Goal: Task Accomplishment & Management: Use online tool/utility

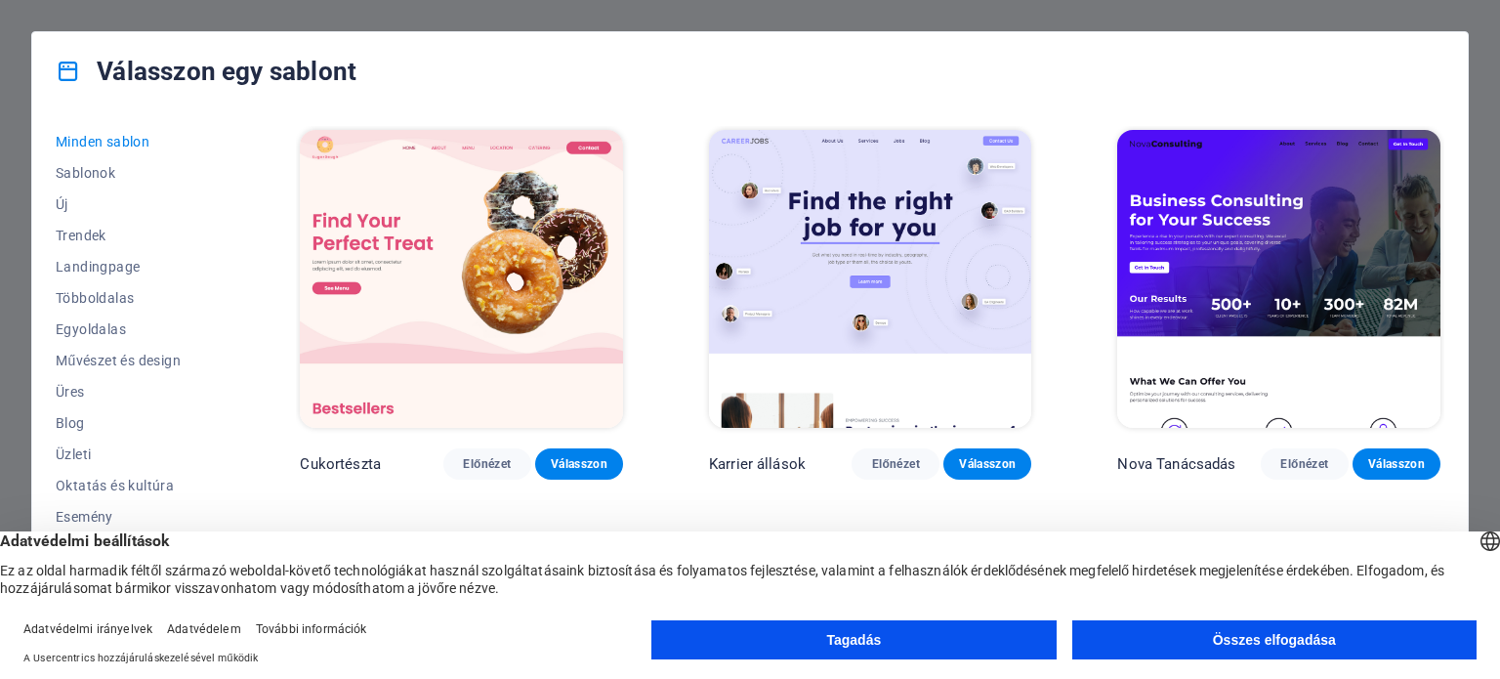
drag, startPoint x: 840, startPoint y: 632, endPoint x: 785, endPoint y: 613, distance: 57.8
click at [840, 632] on font "Tagadás" at bounding box center [853, 640] width 55 height 16
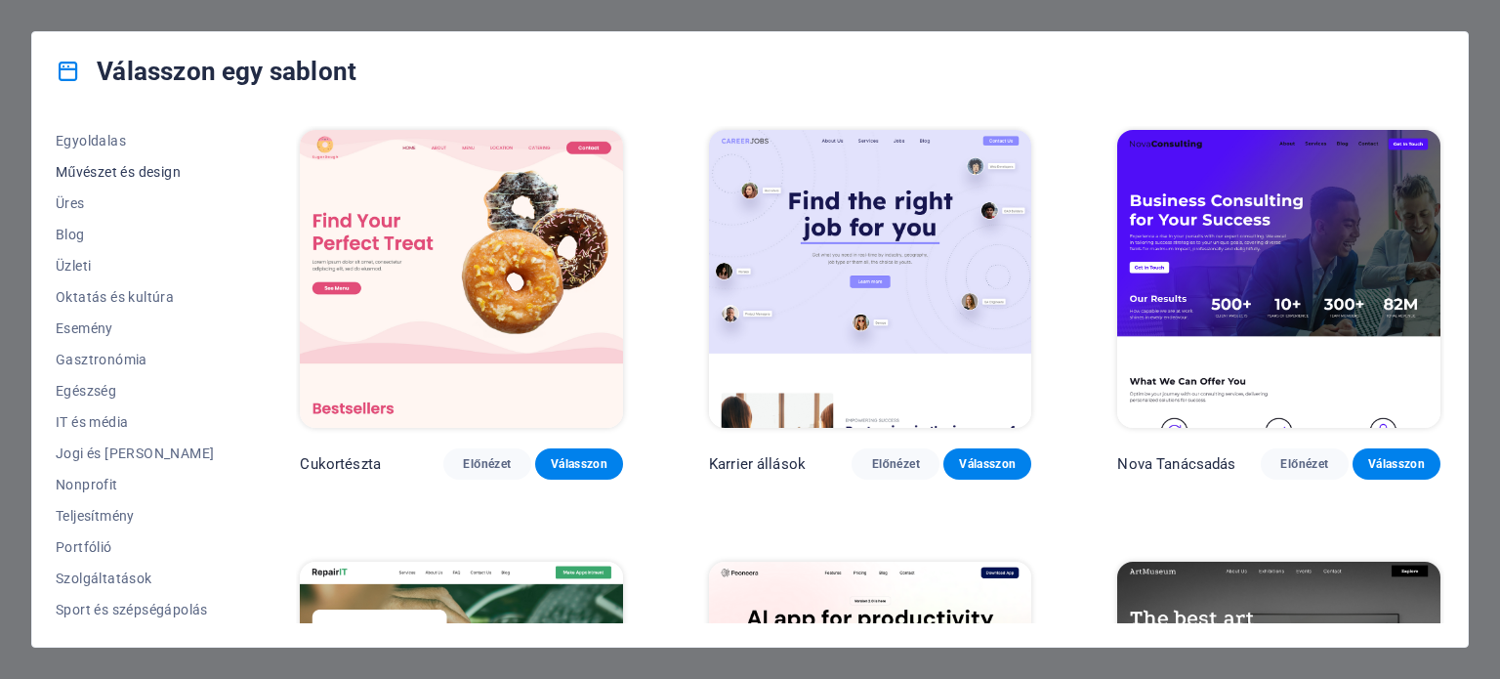
scroll to position [195, 0]
click at [102, 566] on font "Szolgáltatások" at bounding box center [104, 572] width 97 height 16
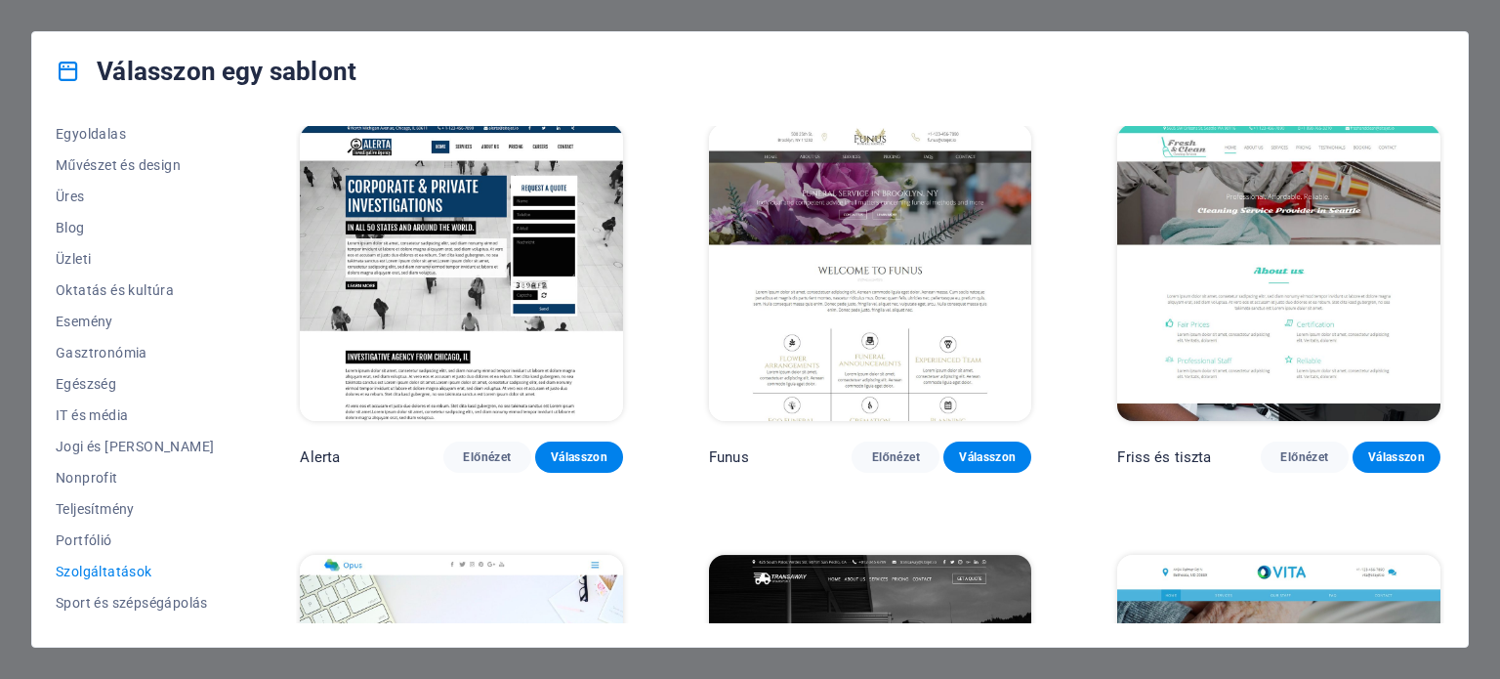
scroll to position [2149, 0]
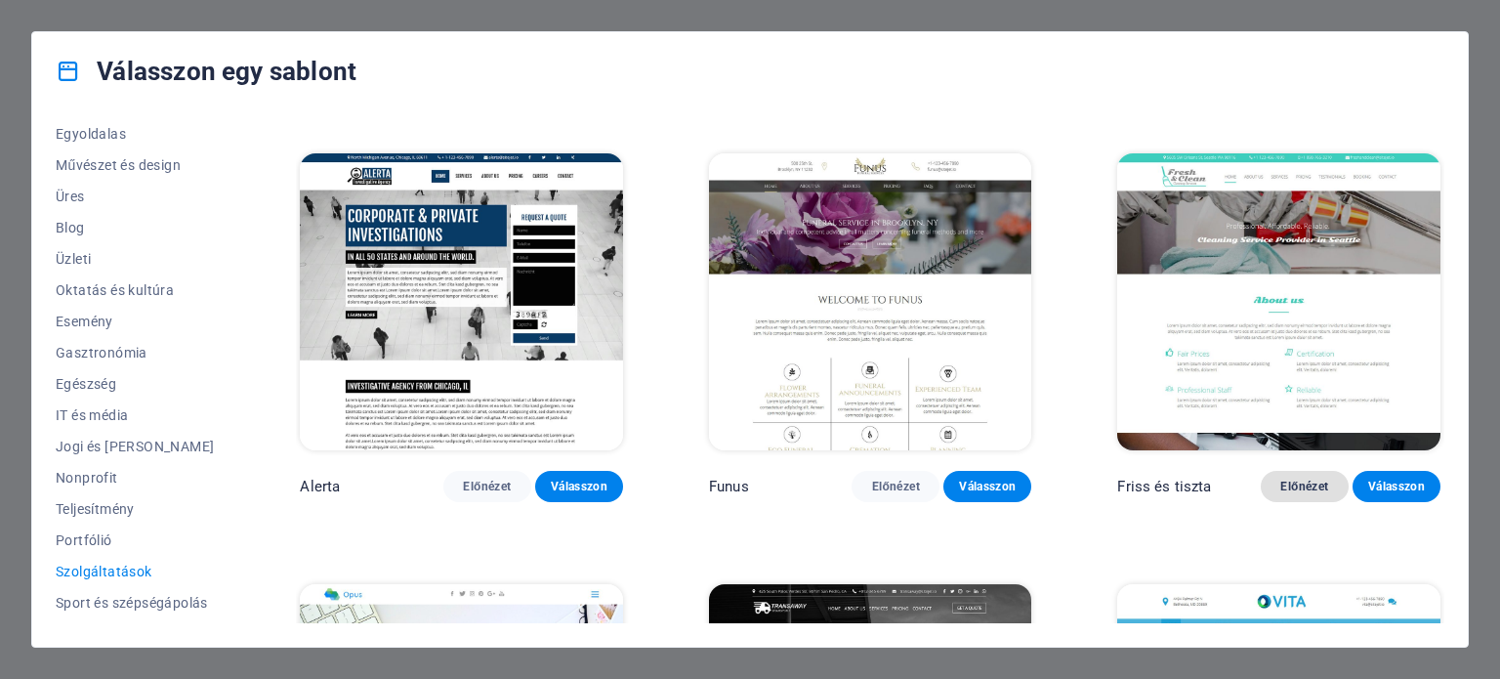
click at [1288, 480] on font "Előnézet" at bounding box center [1305, 487] width 48 height 14
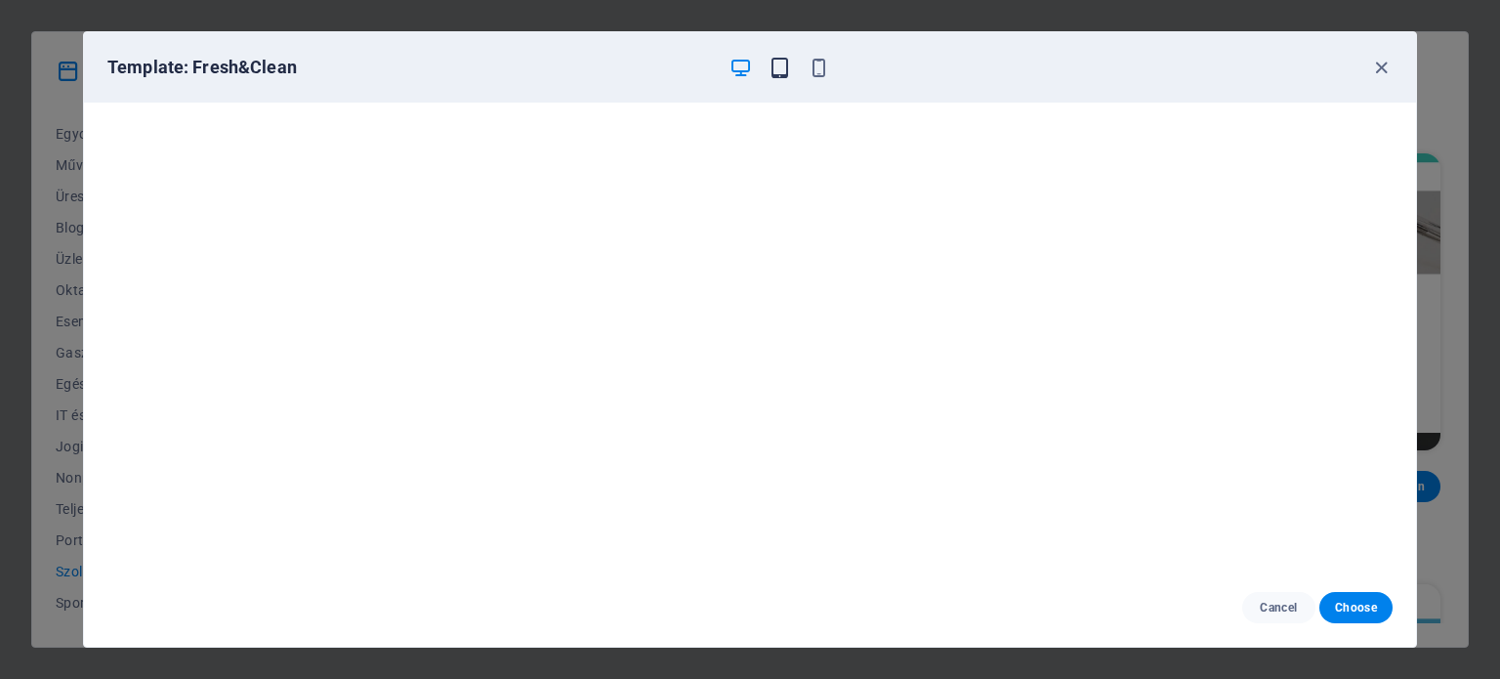
click at [778, 66] on icon "button" at bounding box center [780, 68] width 22 height 22
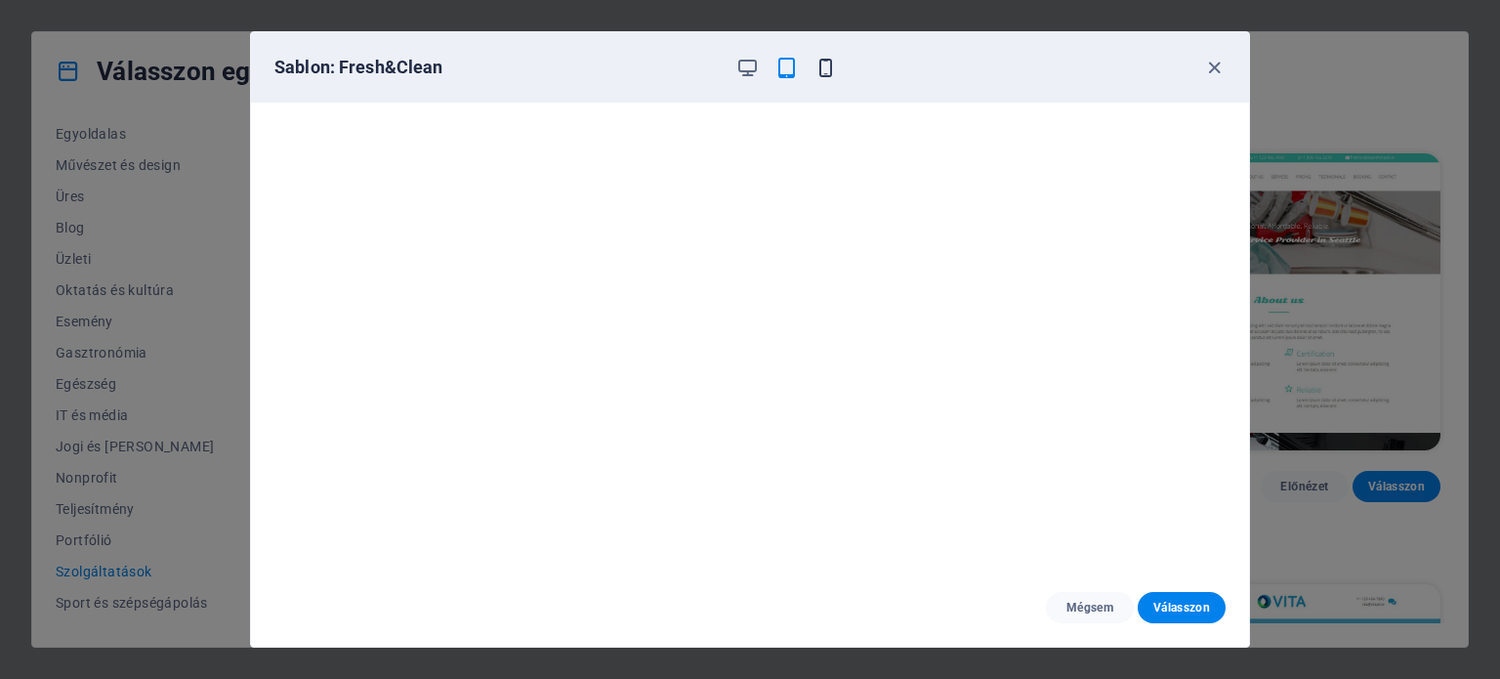
click at [821, 61] on icon "button" at bounding box center [826, 68] width 22 height 22
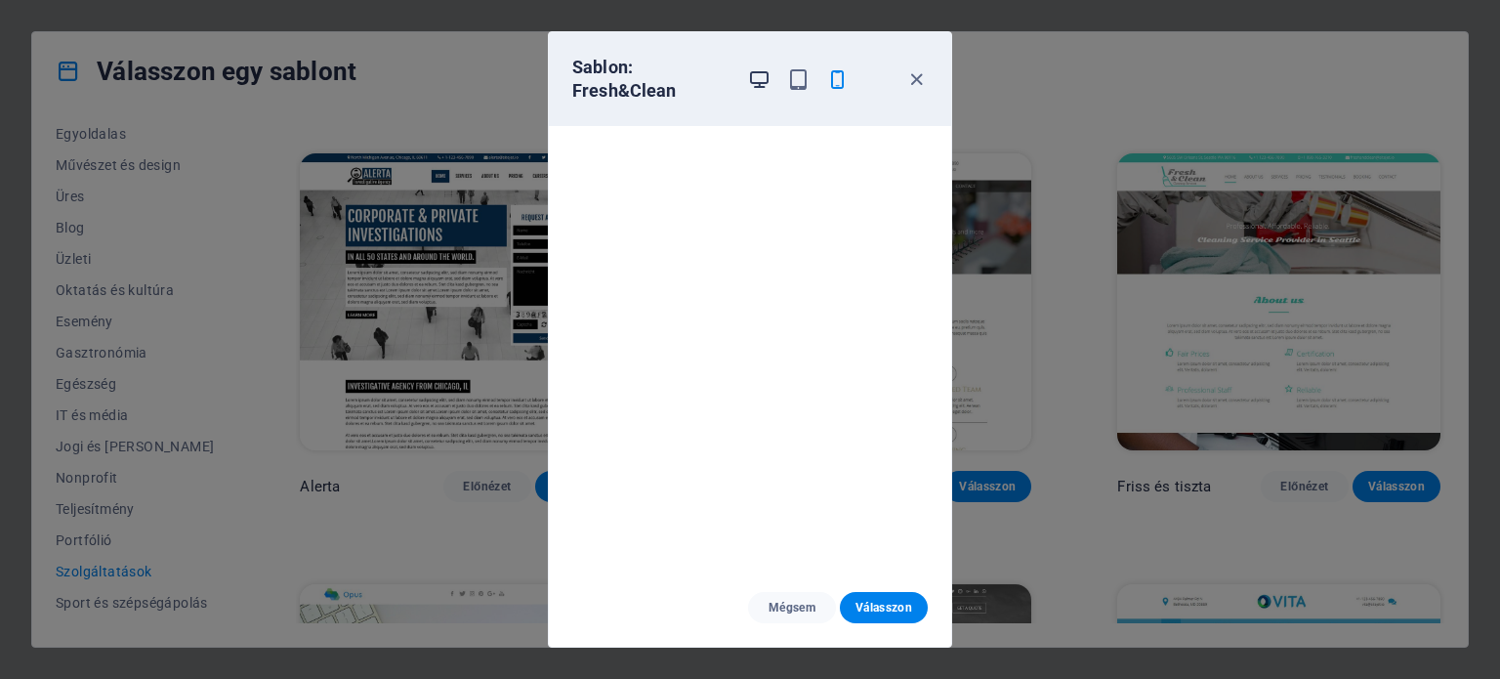
click at [753, 76] on icon "button" at bounding box center [759, 79] width 22 height 22
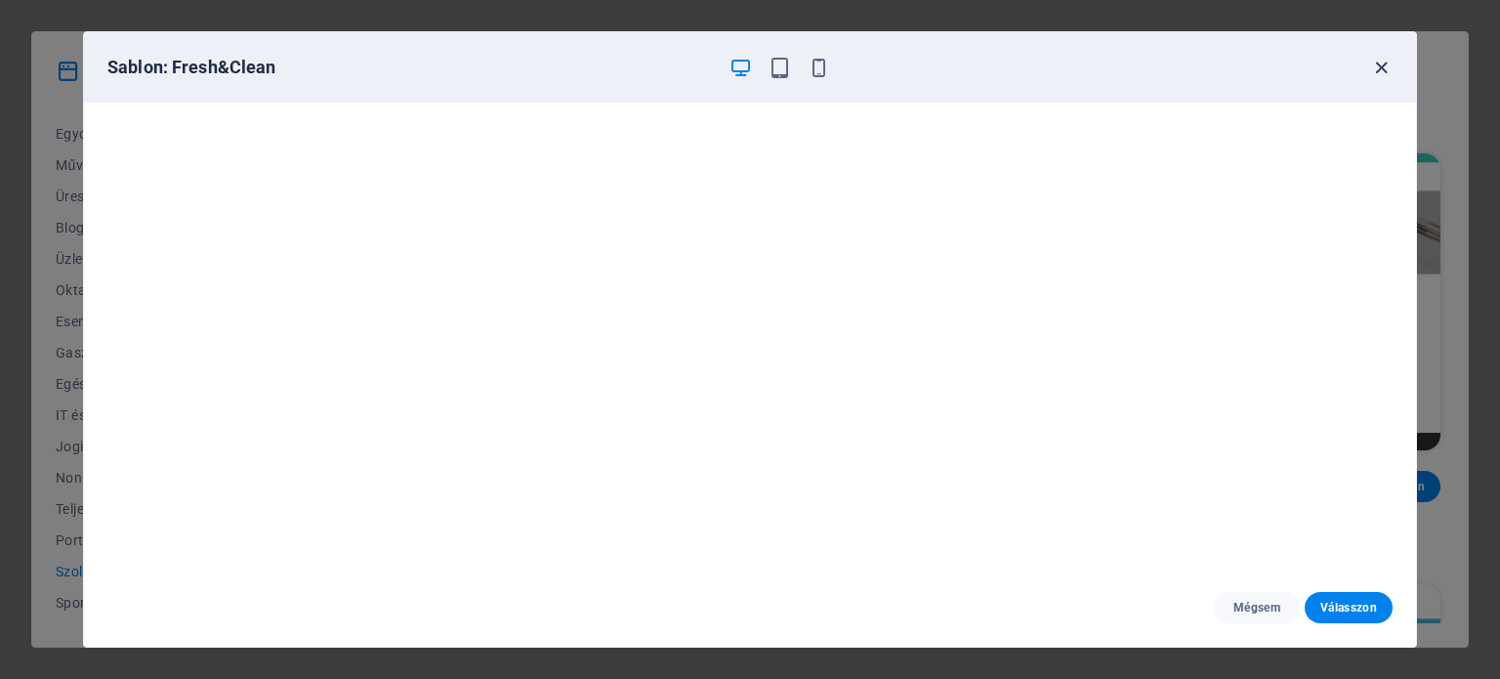
click at [1381, 67] on icon "button" at bounding box center [1381, 68] width 22 height 22
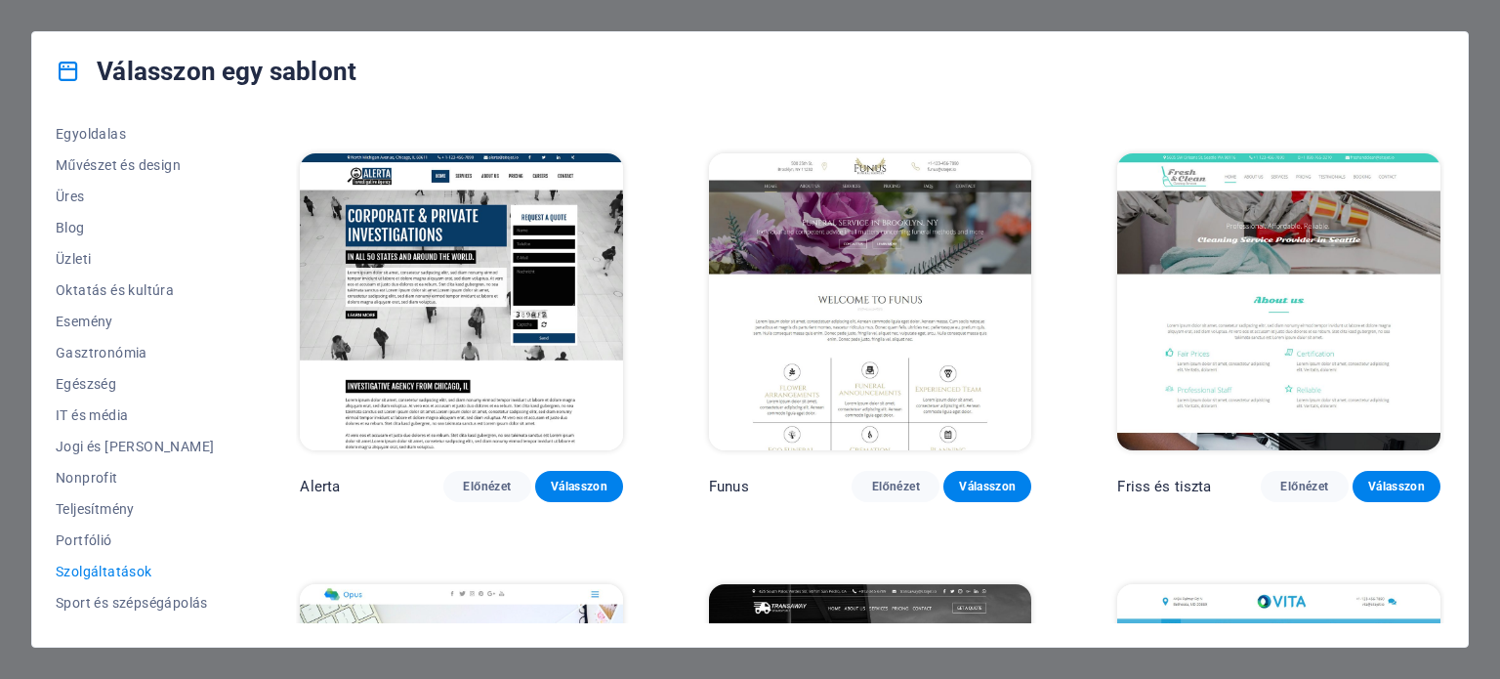
click at [400, 293] on img at bounding box center [461, 302] width 323 height 298
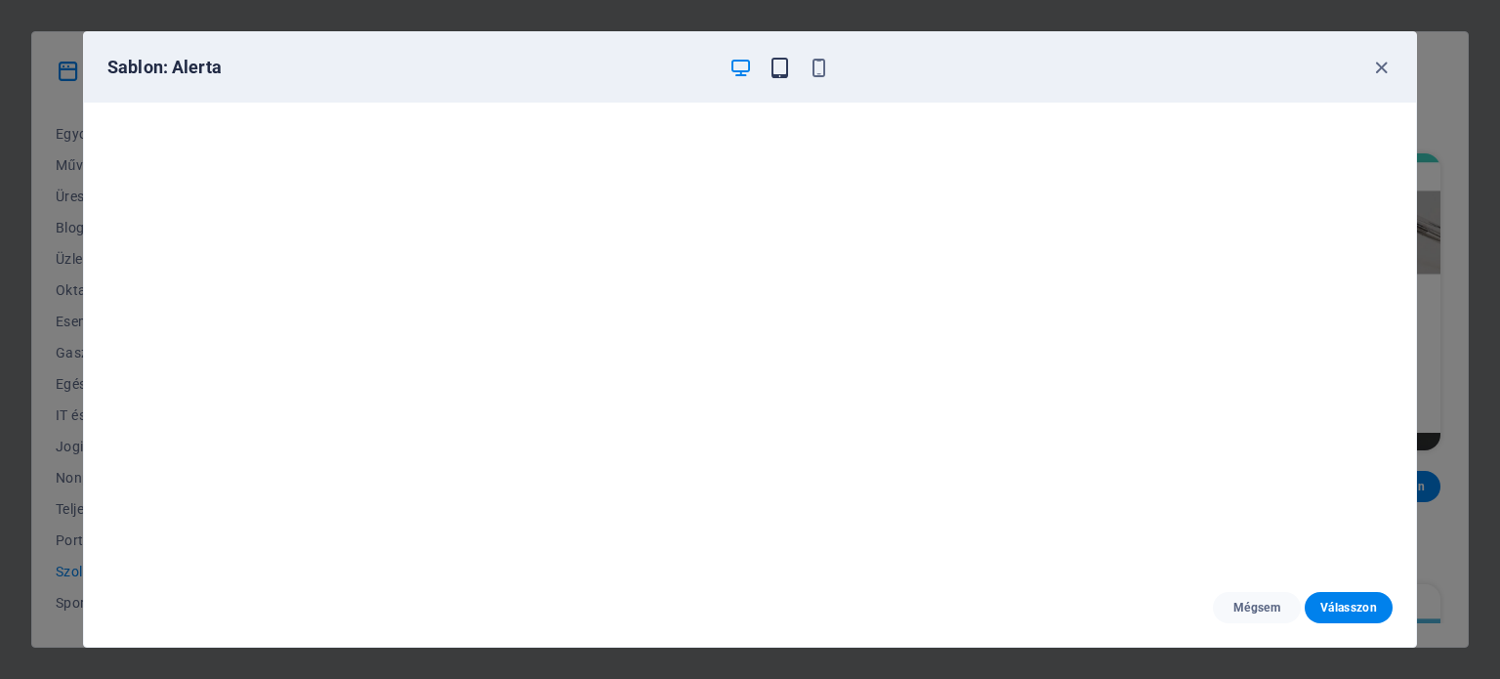
click at [784, 69] on icon "button" at bounding box center [780, 68] width 22 height 22
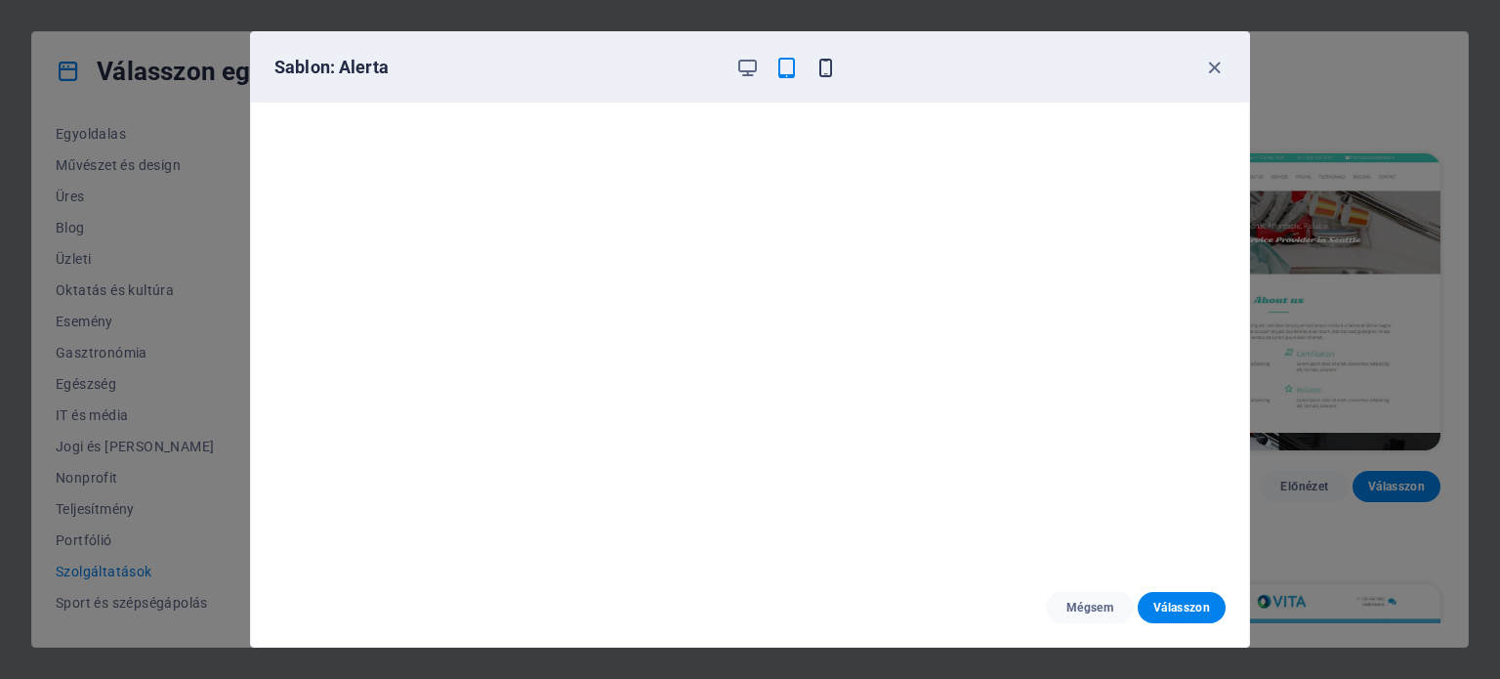
click at [829, 60] on icon "button" at bounding box center [826, 68] width 22 height 22
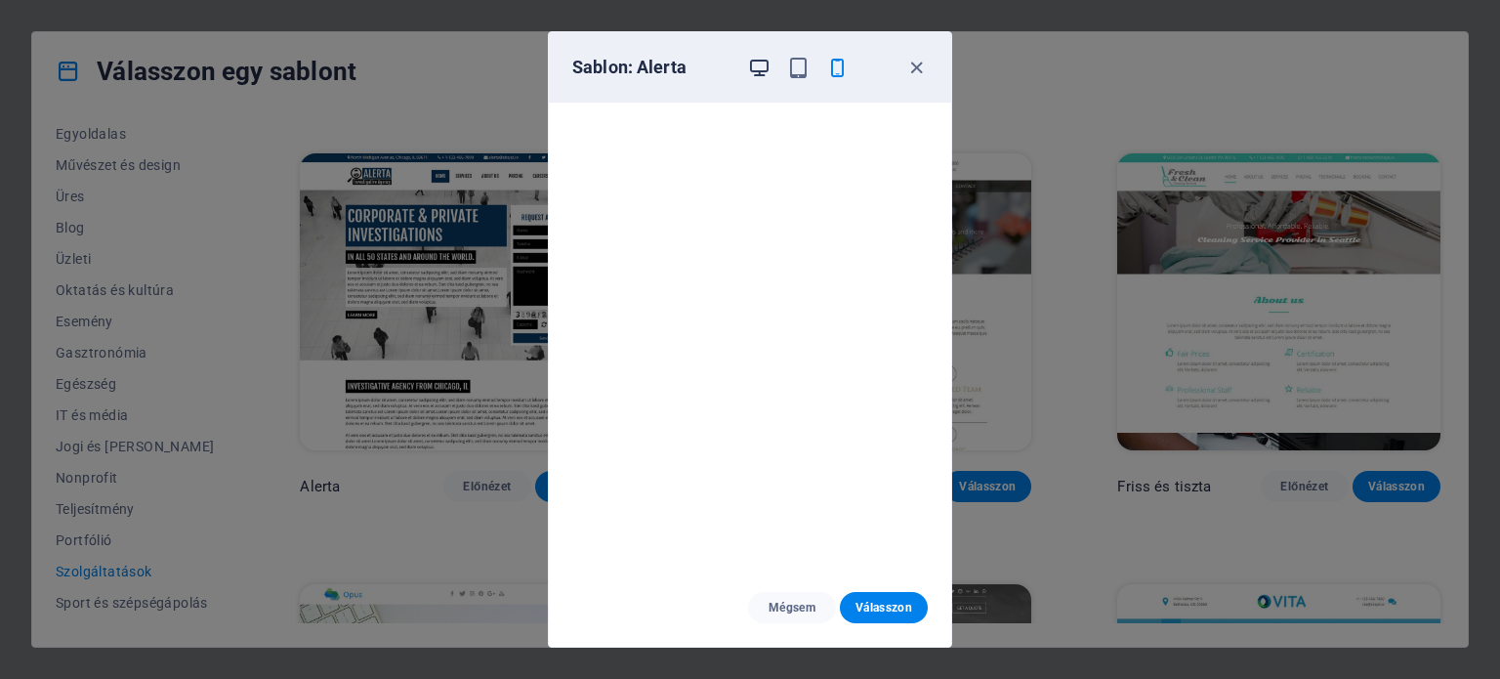
click at [758, 64] on icon "button" at bounding box center [759, 68] width 22 height 22
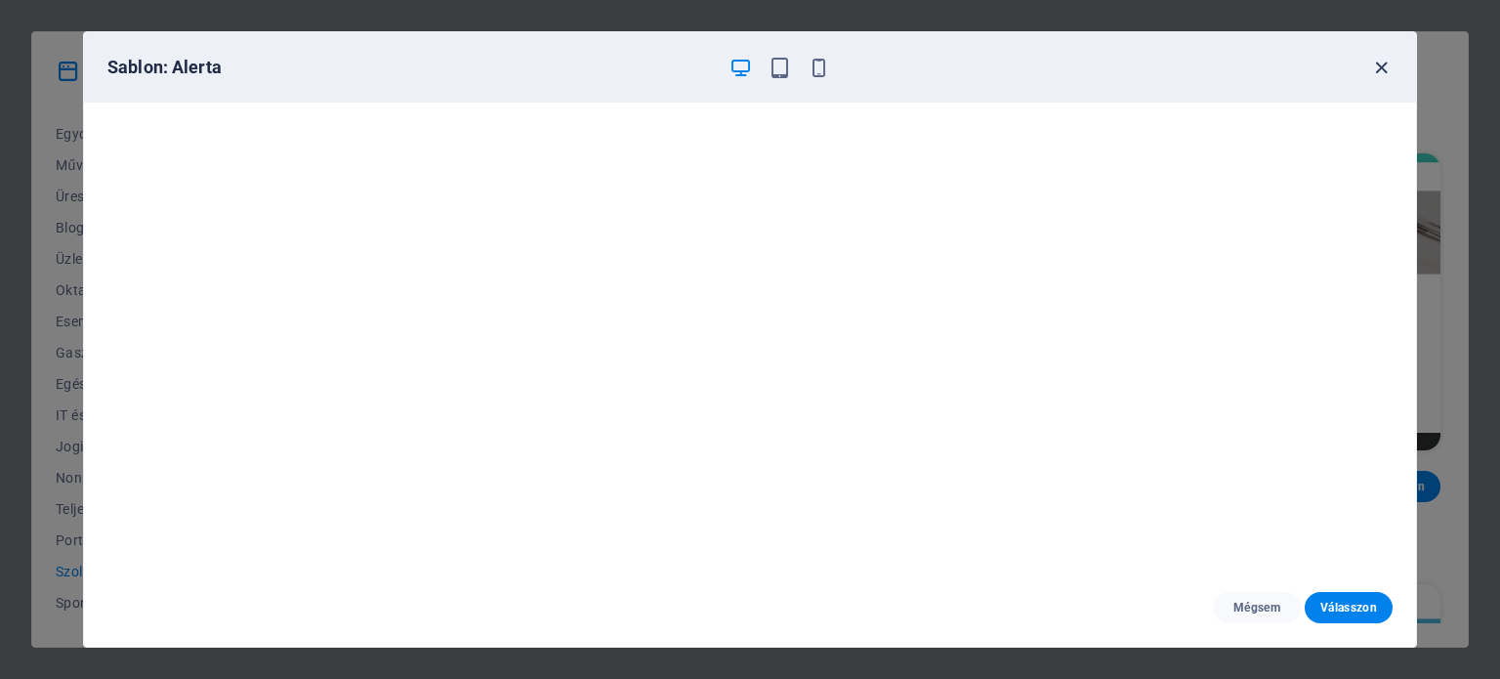
click at [1383, 68] on icon "button" at bounding box center [1381, 68] width 22 height 22
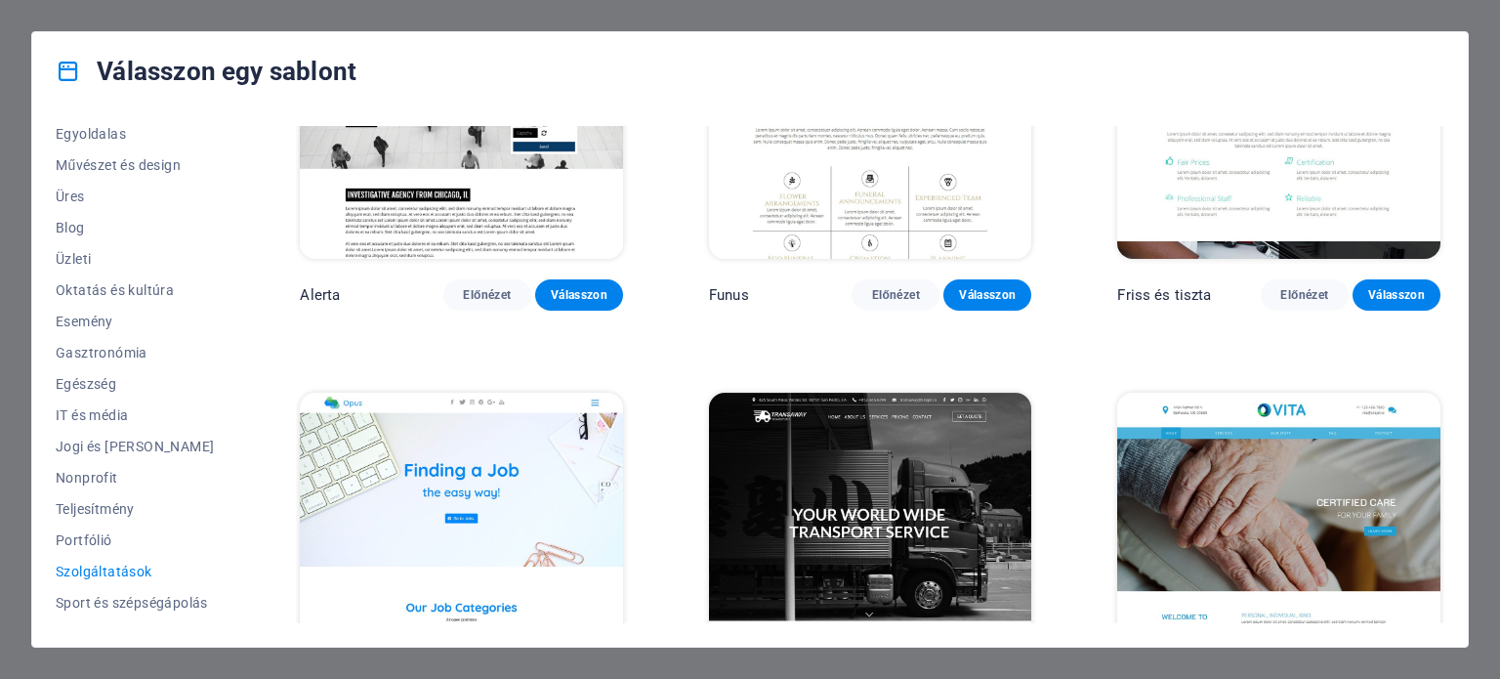
scroll to position [2540, 0]
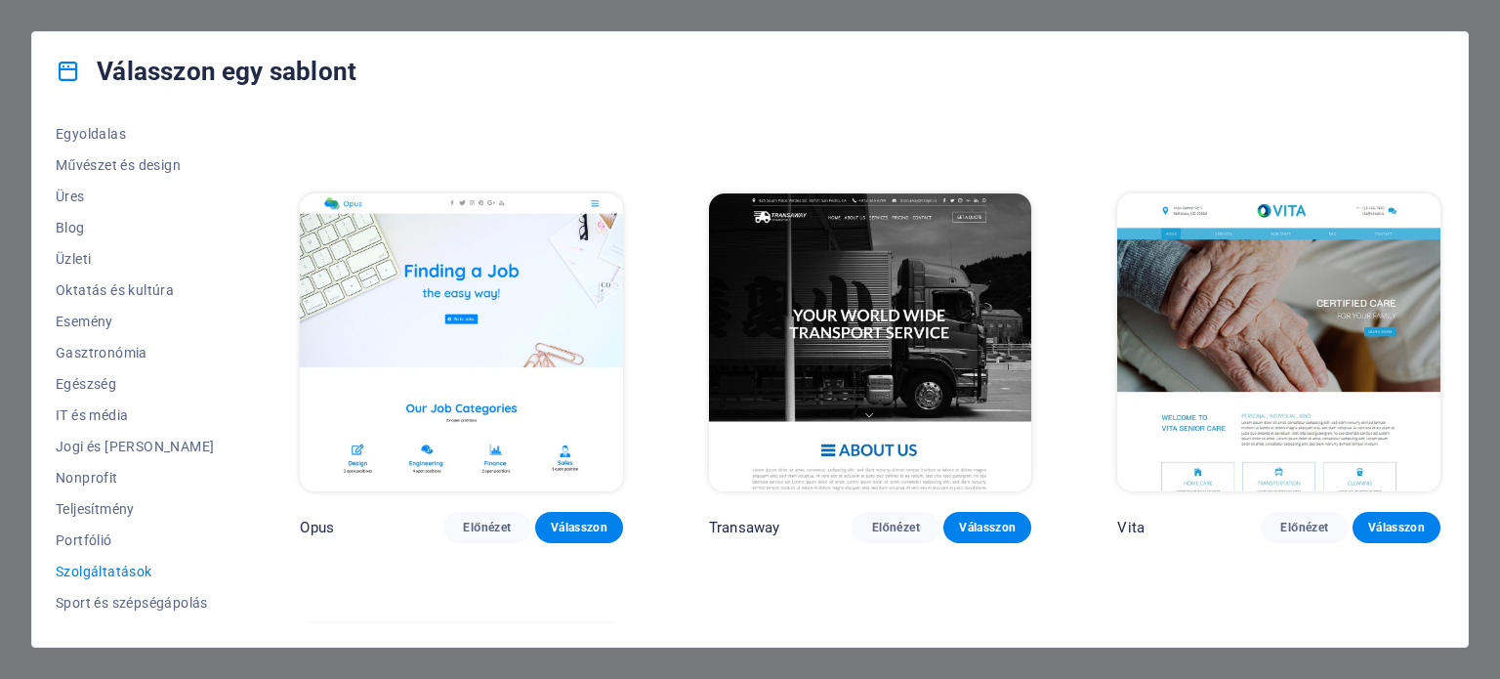
click at [848, 308] on img at bounding box center [870, 342] width 323 height 298
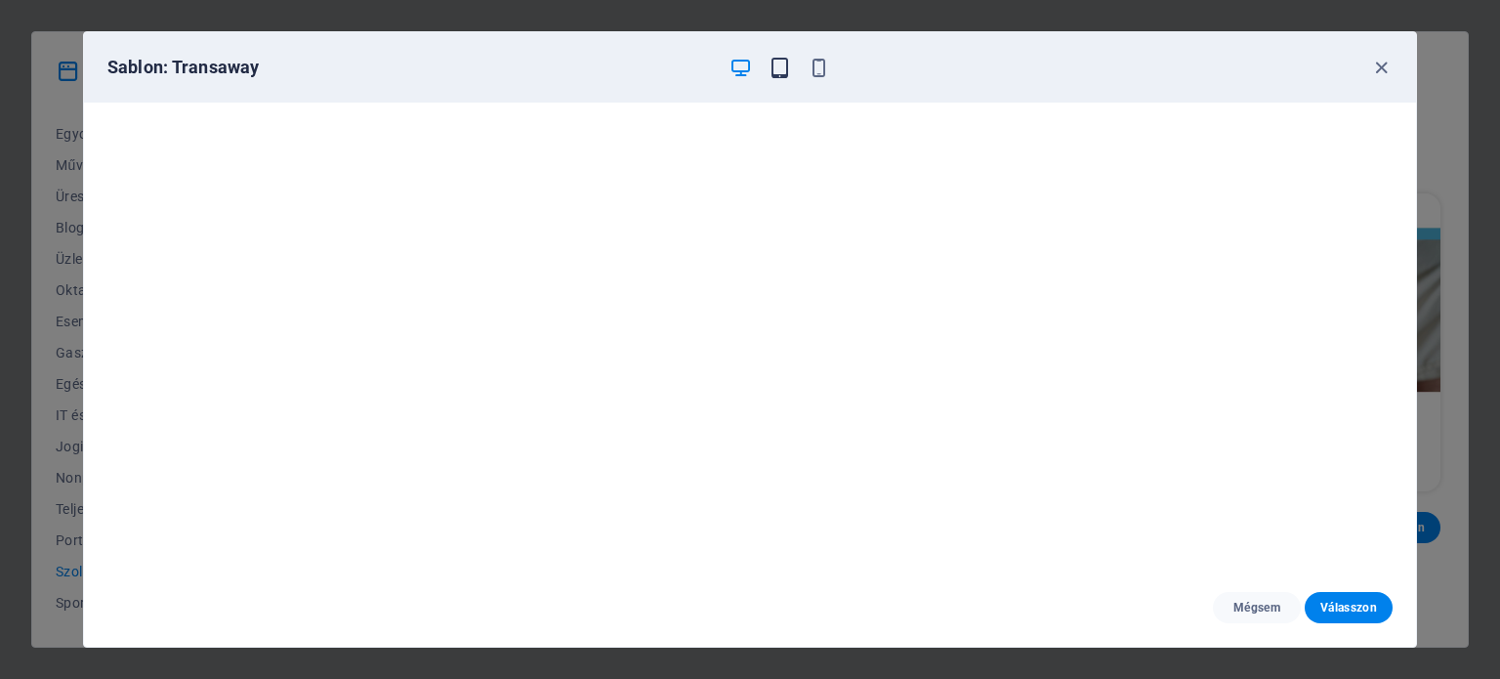
click at [776, 65] on icon "button" at bounding box center [780, 68] width 22 height 22
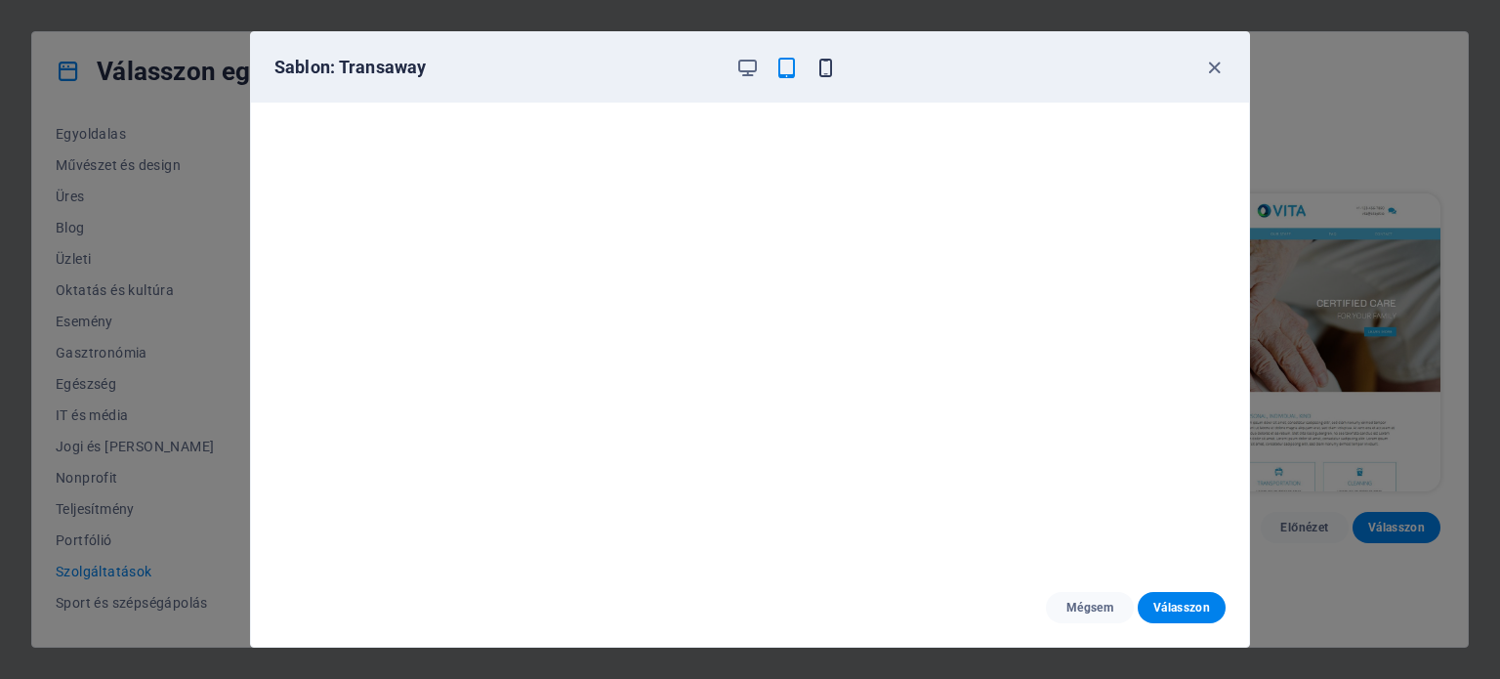
click at [826, 59] on icon "button" at bounding box center [826, 68] width 22 height 22
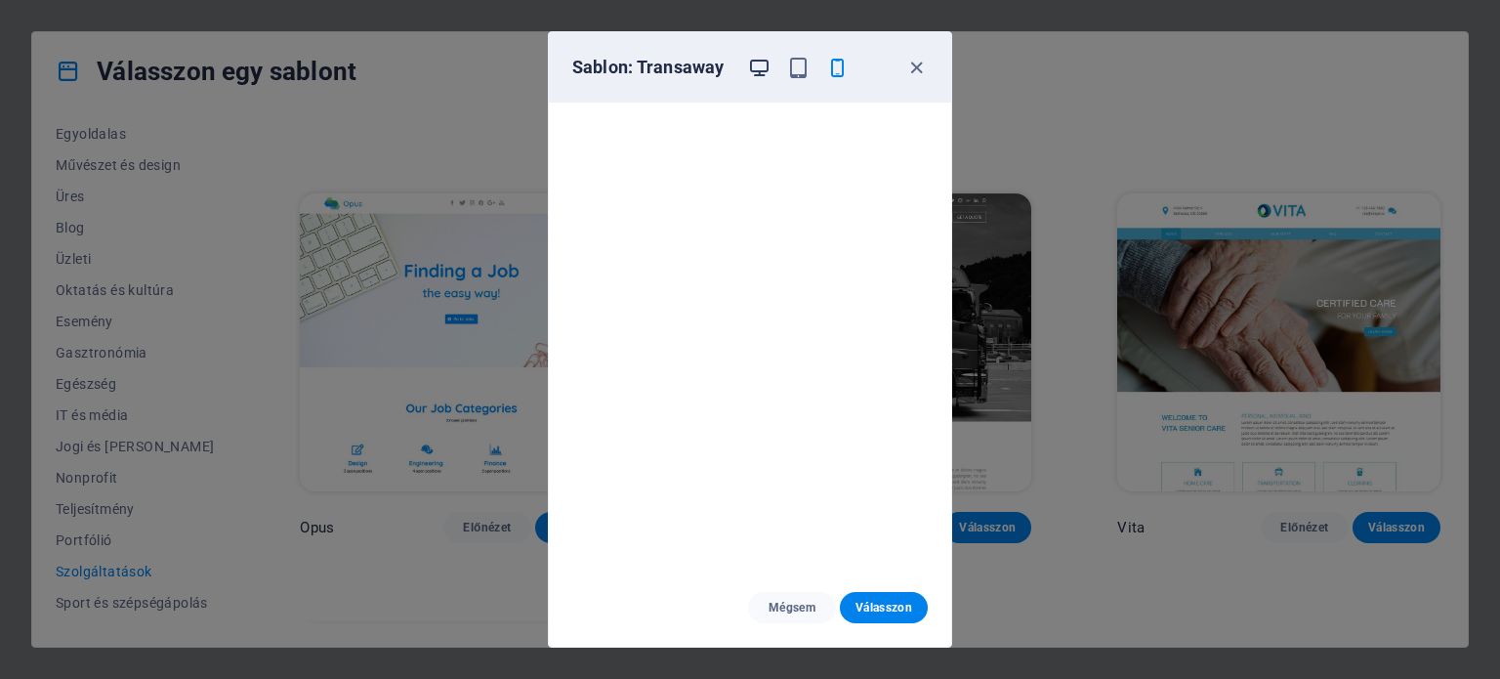
click at [754, 69] on icon "button" at bounding box center [759, 68] width 22 height 22
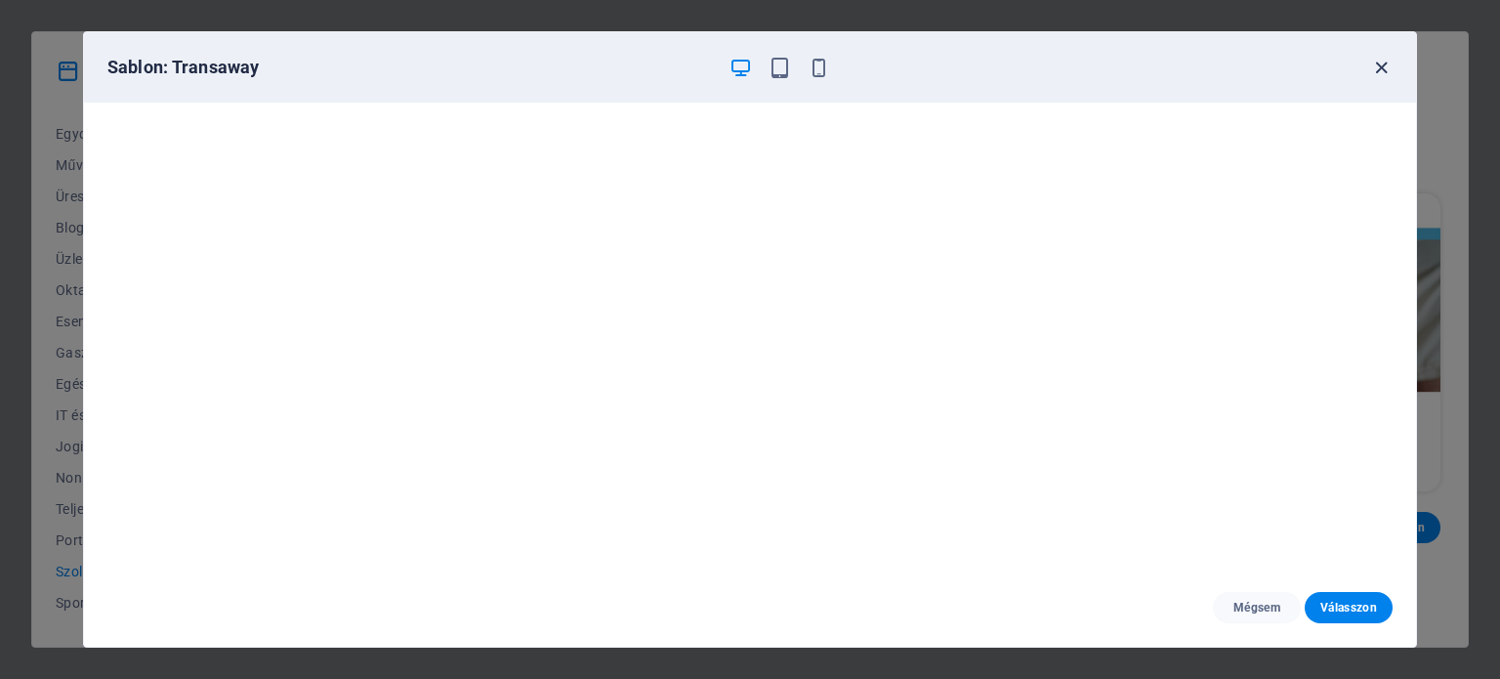
click at [1382, 62] on icon "button" at bounding box center [1381, 68] width 22 height 22
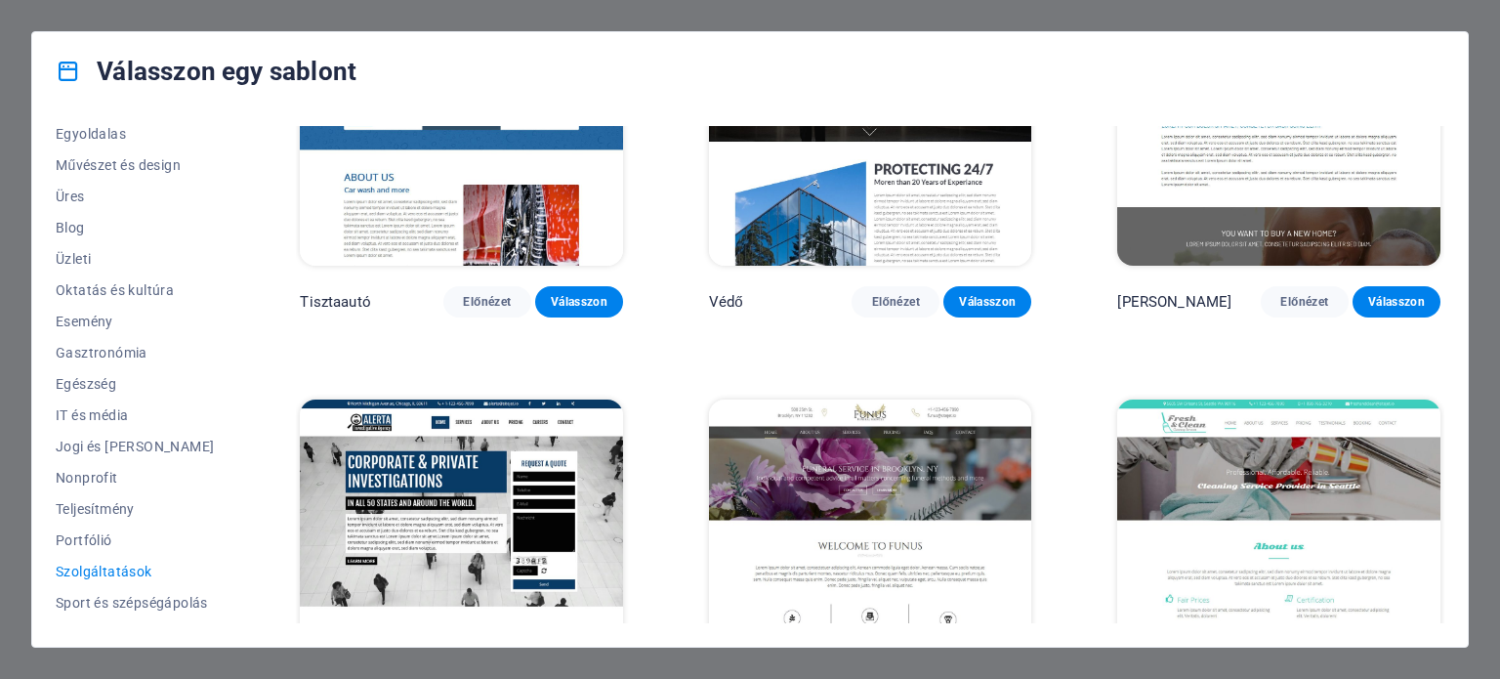
scroll to position [1711, 0]
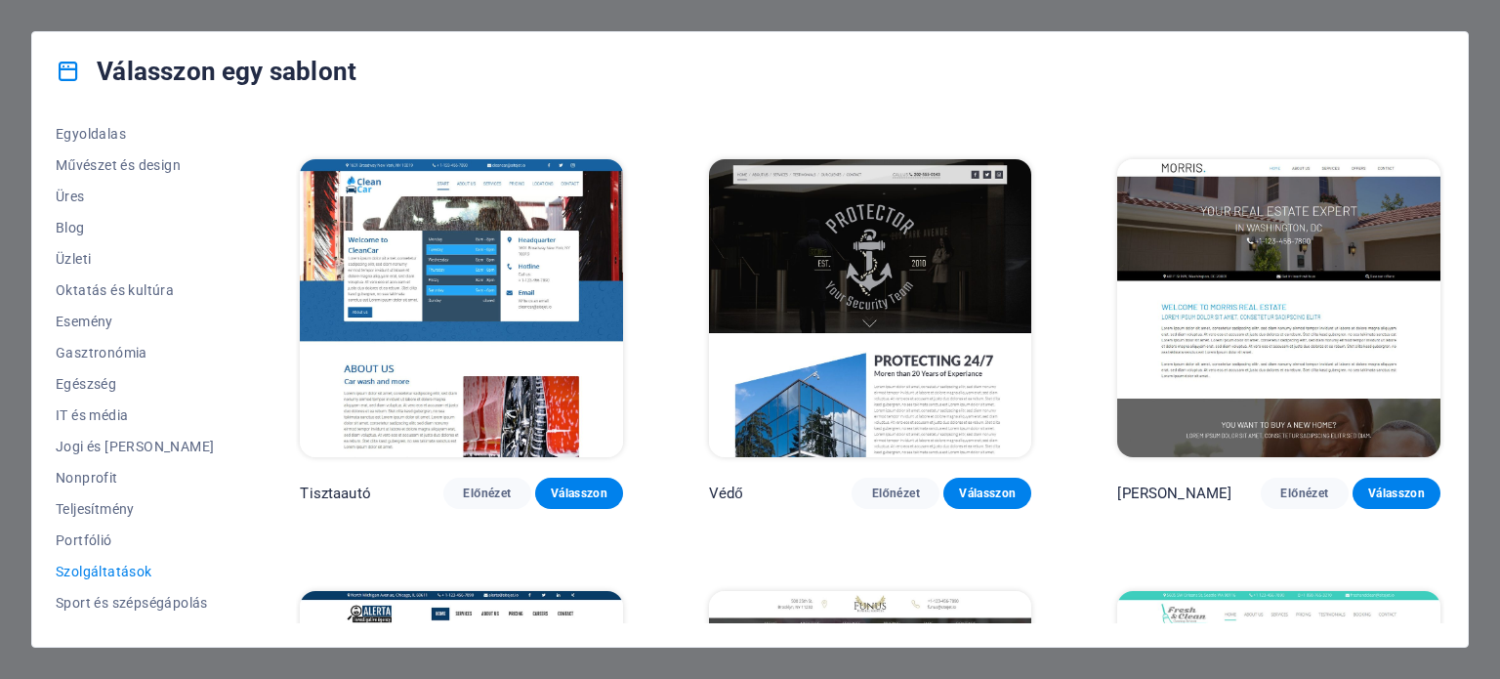
click at [536, 273] on img at bounding box center [461, 308] width 323 height 298
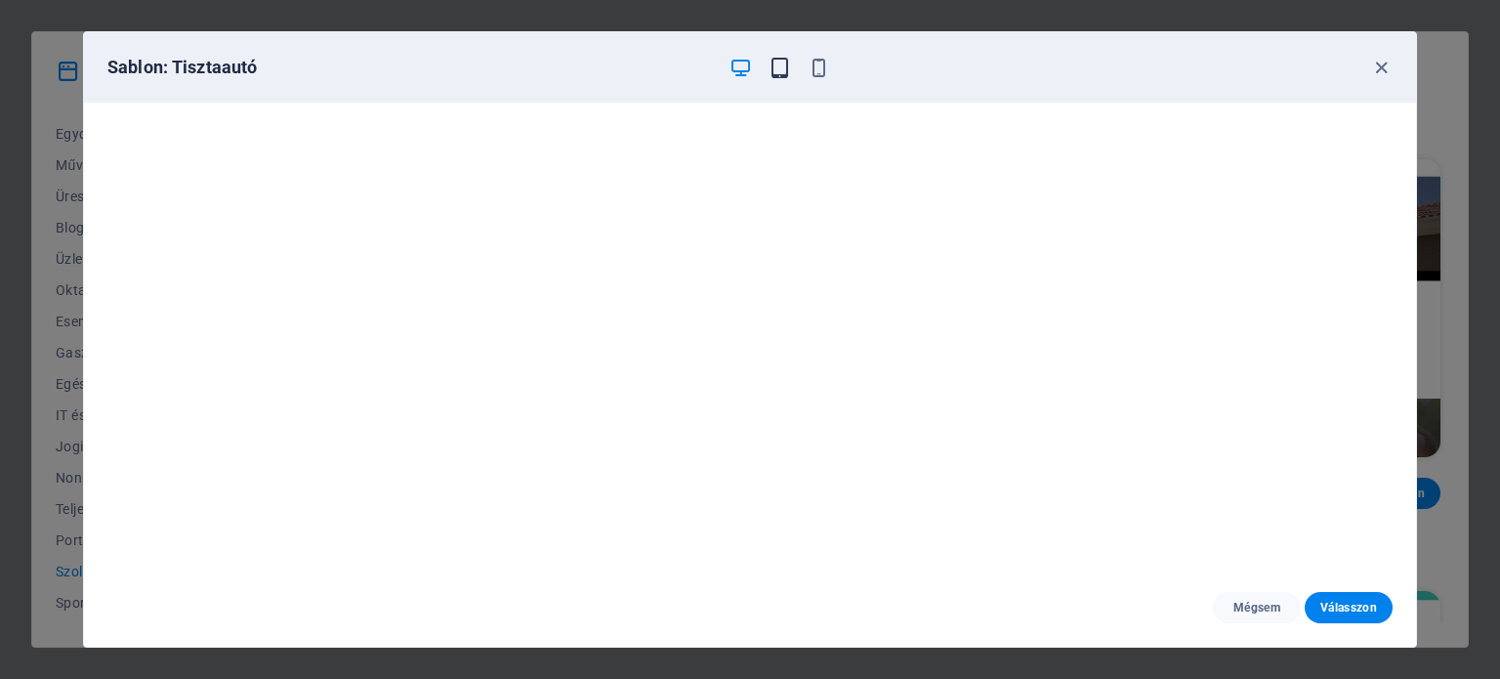
click at [782, 70] on icon "button" at bounding box center [780, 68] width 22 height 22
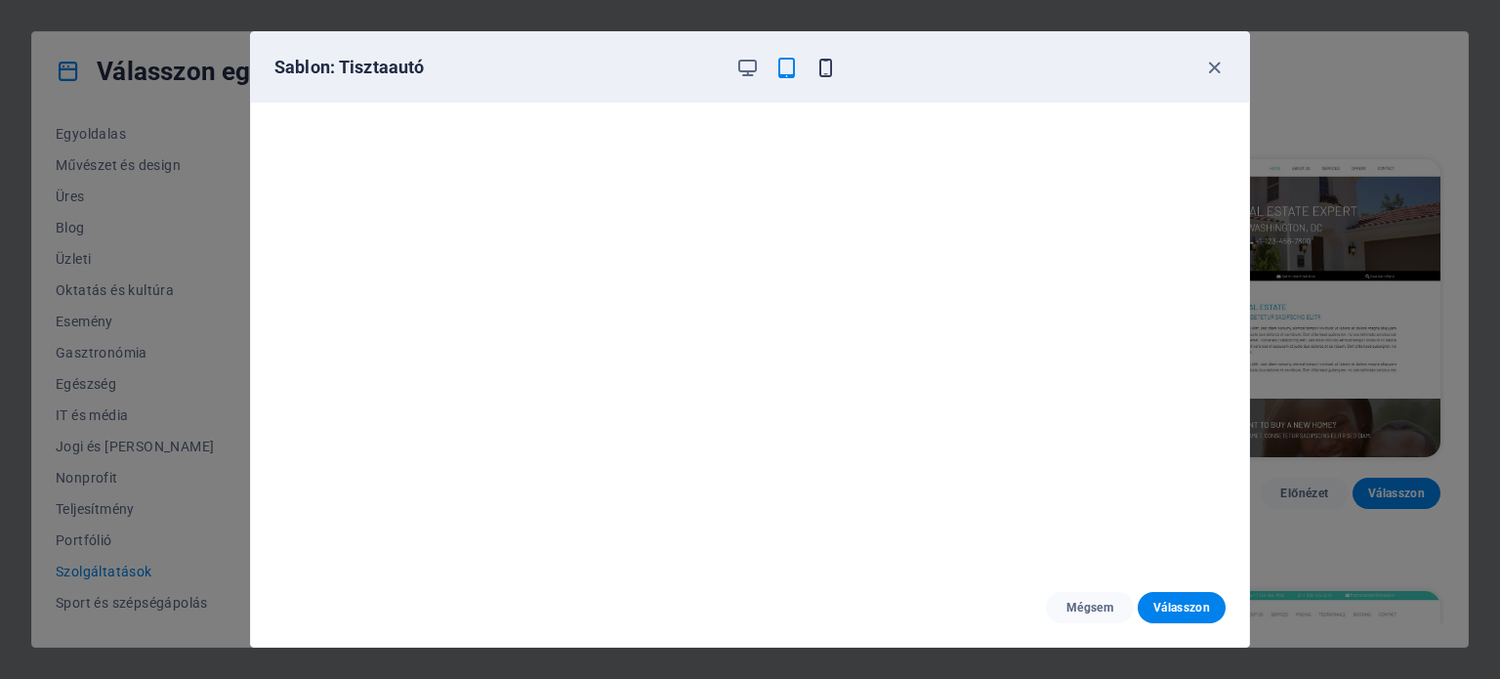
click at [831, 72] on icon "button" at bounding box center [826, 68] width 22 height 22
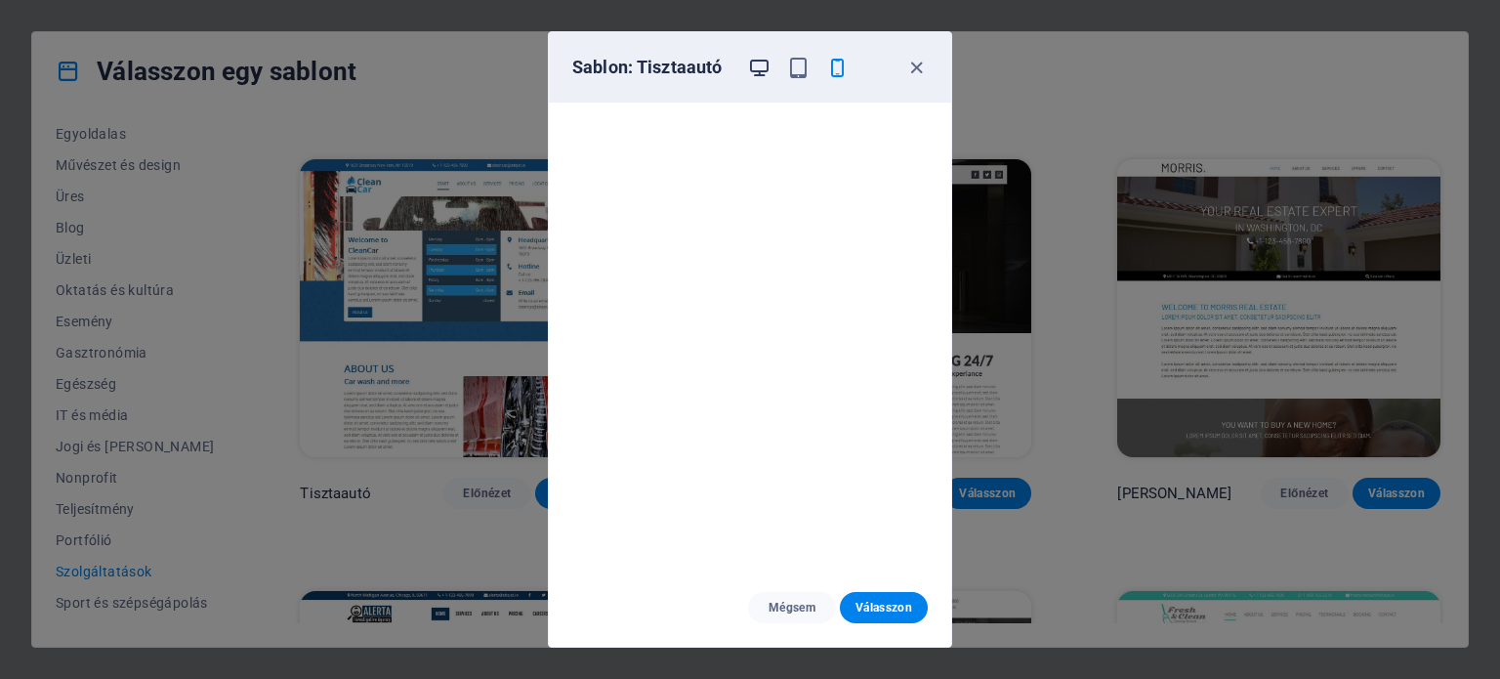
click at [756, 69] on icon "button" at bounding box center [759, 68] width 22 height 22
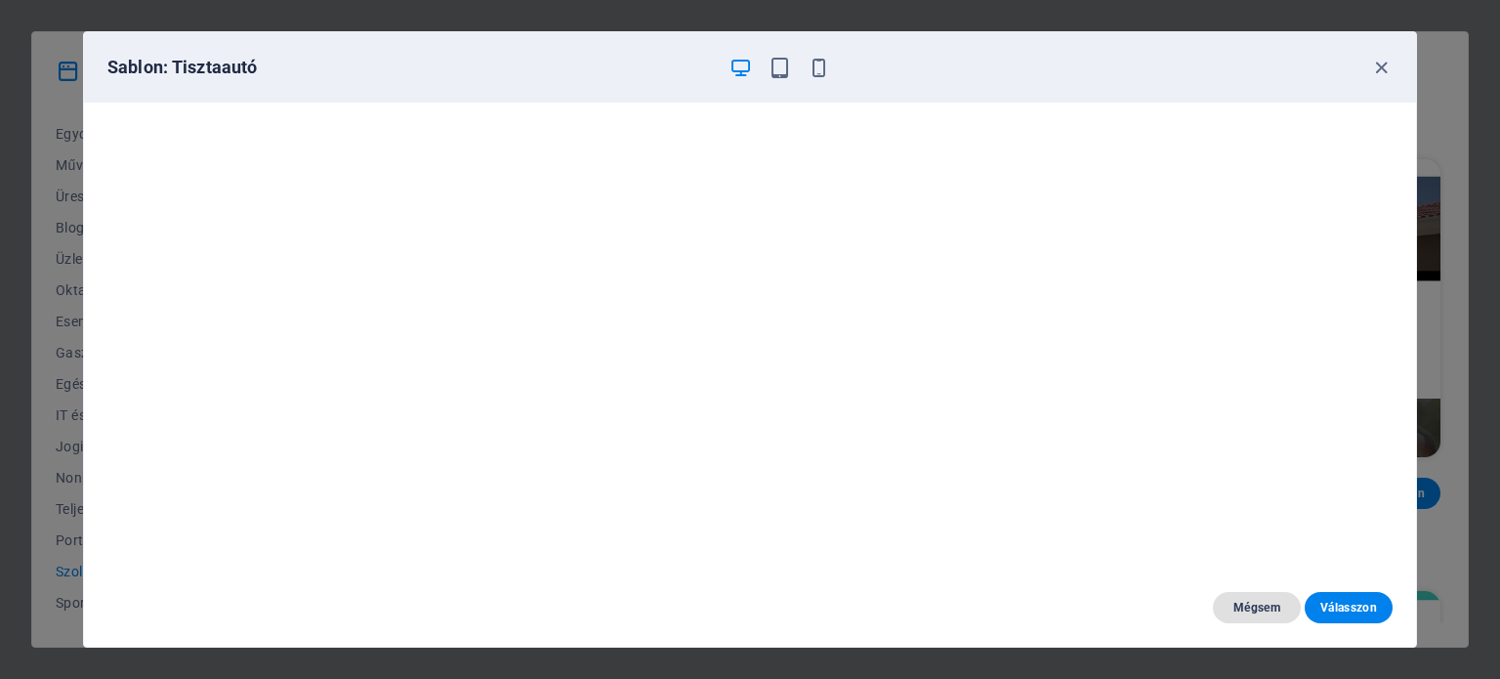
click at [1249, 608] on font "Mégsem" at bounding box center [1257, 608] width 47 height 14
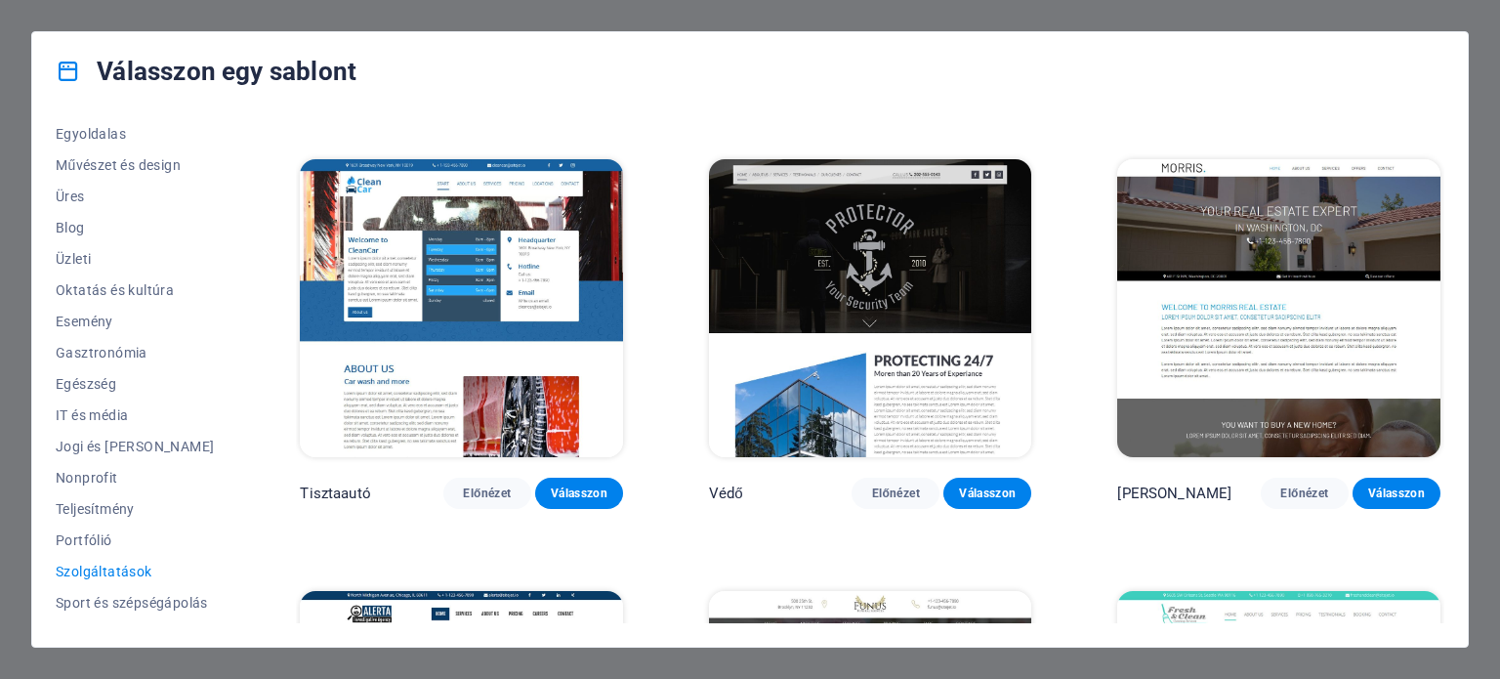
click at [434, 319] on img at bounding box center [461, 308] width 323 height 298
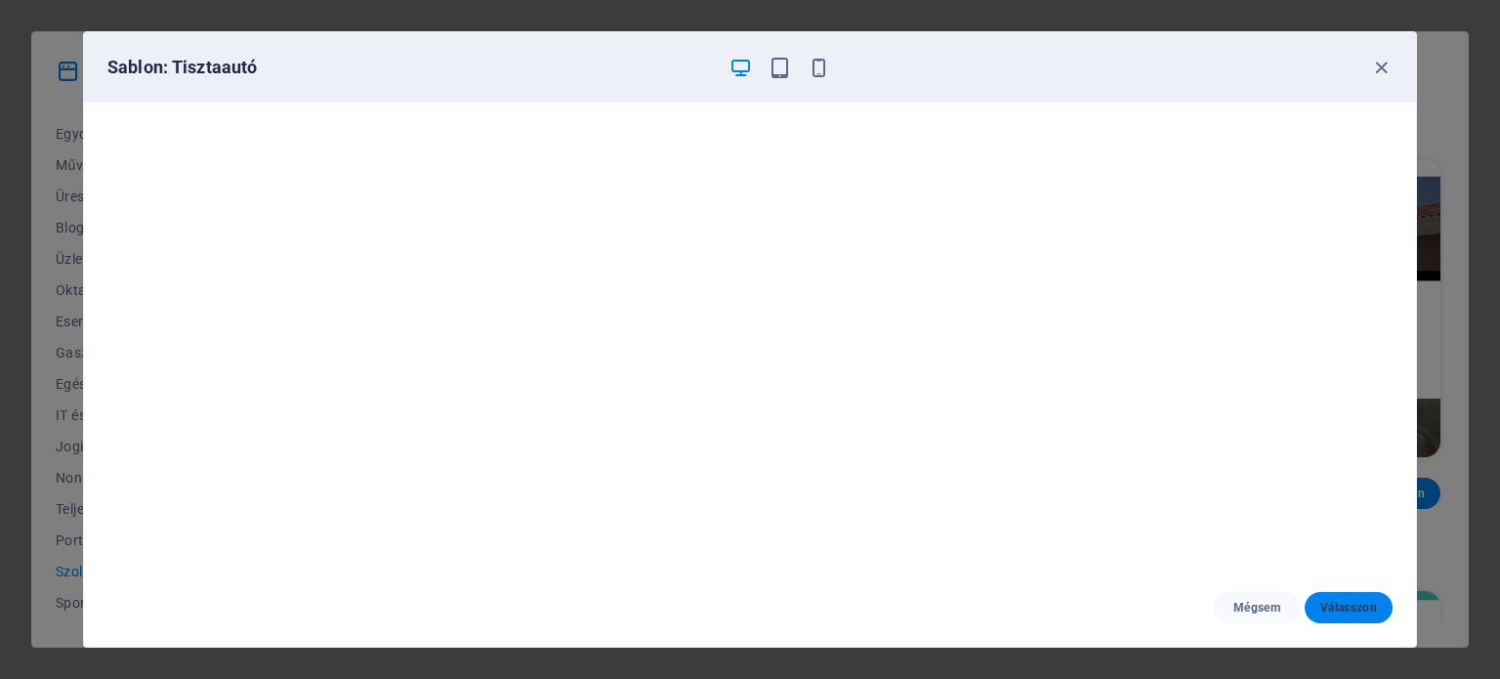
click at [1340, 601] on font "Válasszon" at bounding box center [1349, 608] width 57 height 14
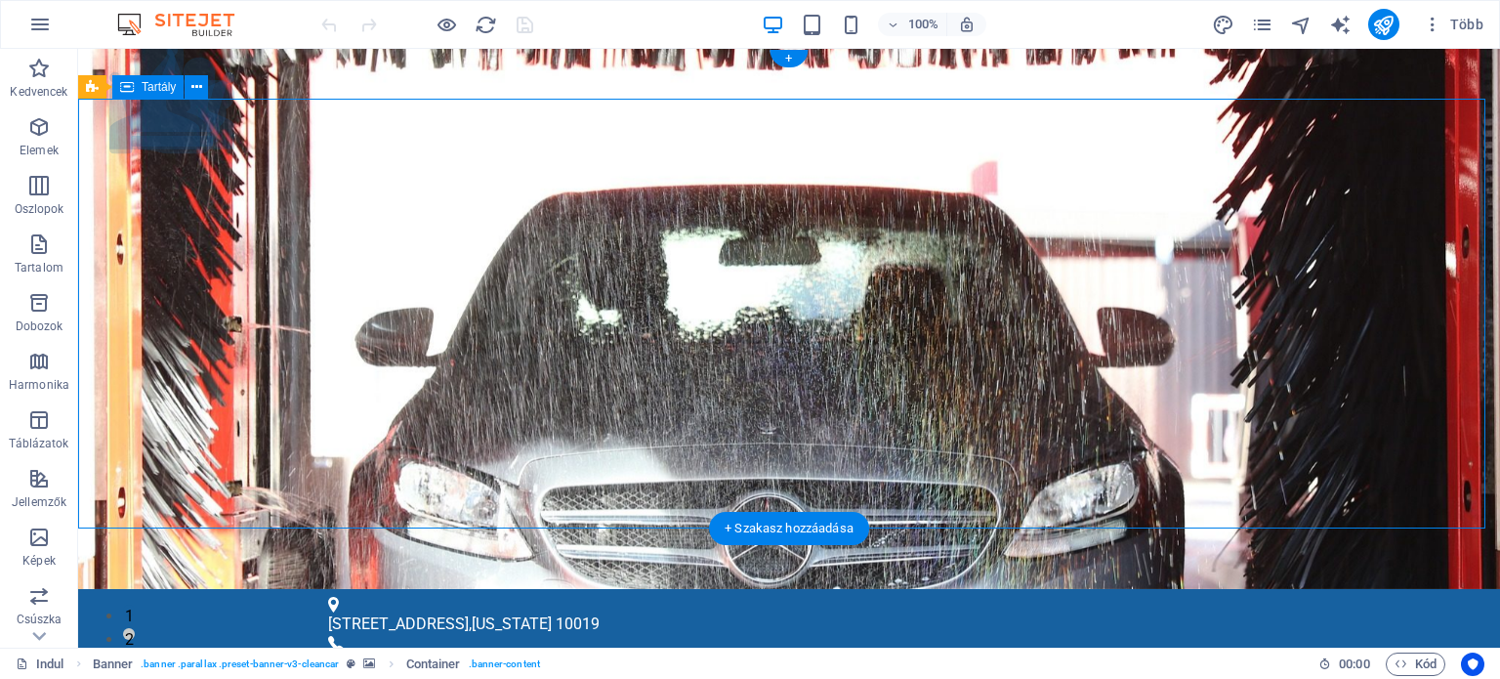
drag, startPoint x: 266, startPoint y: 269, endPoint x: 195, endPoint y: 269, distance: 70.3
drag, startPoint x: 204, startPoint y: 271, endPoint x: 343, endPoint y: 271, distance: 138.7
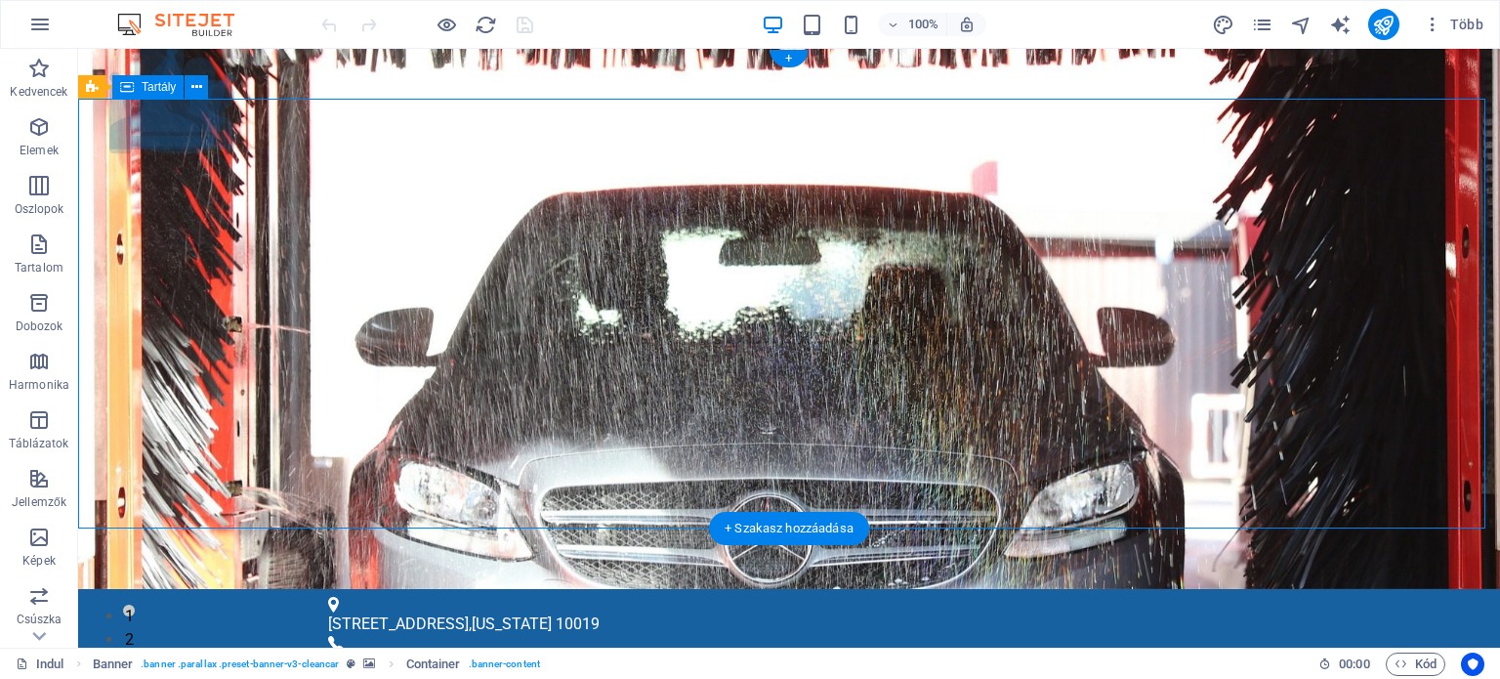
drag, startPoint x: 626, startPoint y: 266, endPoint x: 749, endPoint y: 269, distance: 123.1
drag, startPoint x: 915, startPoint y: 274, endPoint x: 1024, endPoint y: 273, distance: 108.4
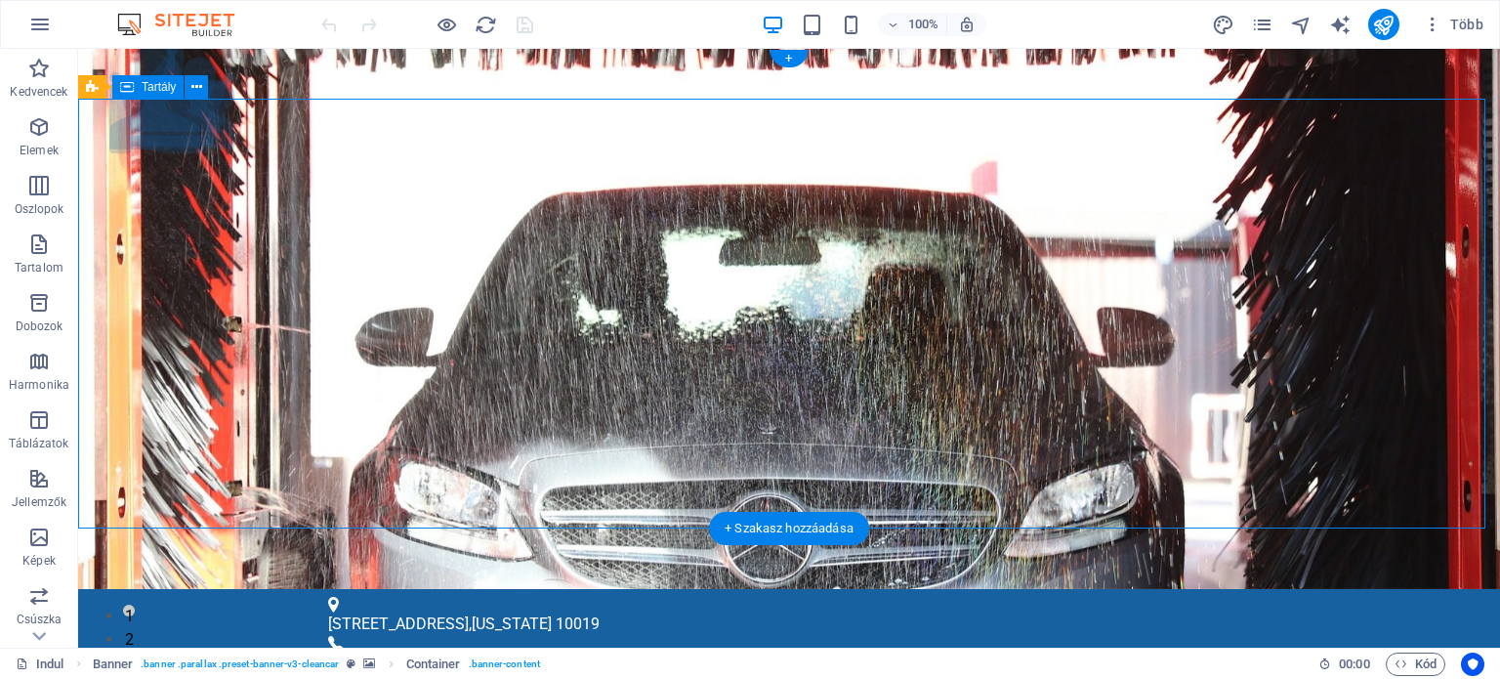
drag, startPoint x: 974, startPoint y: 233, endPoint x: 852, endPoint y: 233, distance: 122.1
drag, startPoint x: 755, startPoint y: 233, endPoint x: 630, endPoint y: 230, distance: 125.1
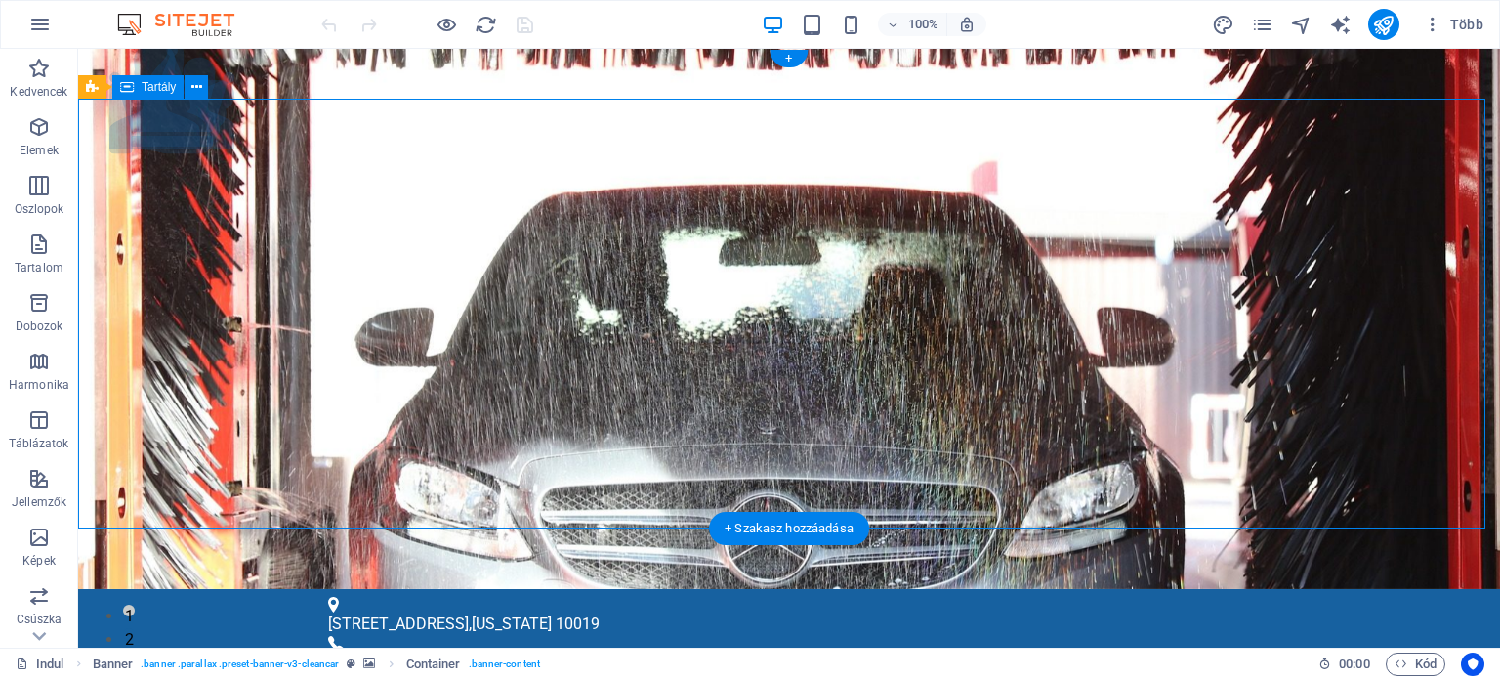
drag, startPoint x: 514, startPoint y: 230, endPoint x: 388, endPoint y: 230, distance: 126.0
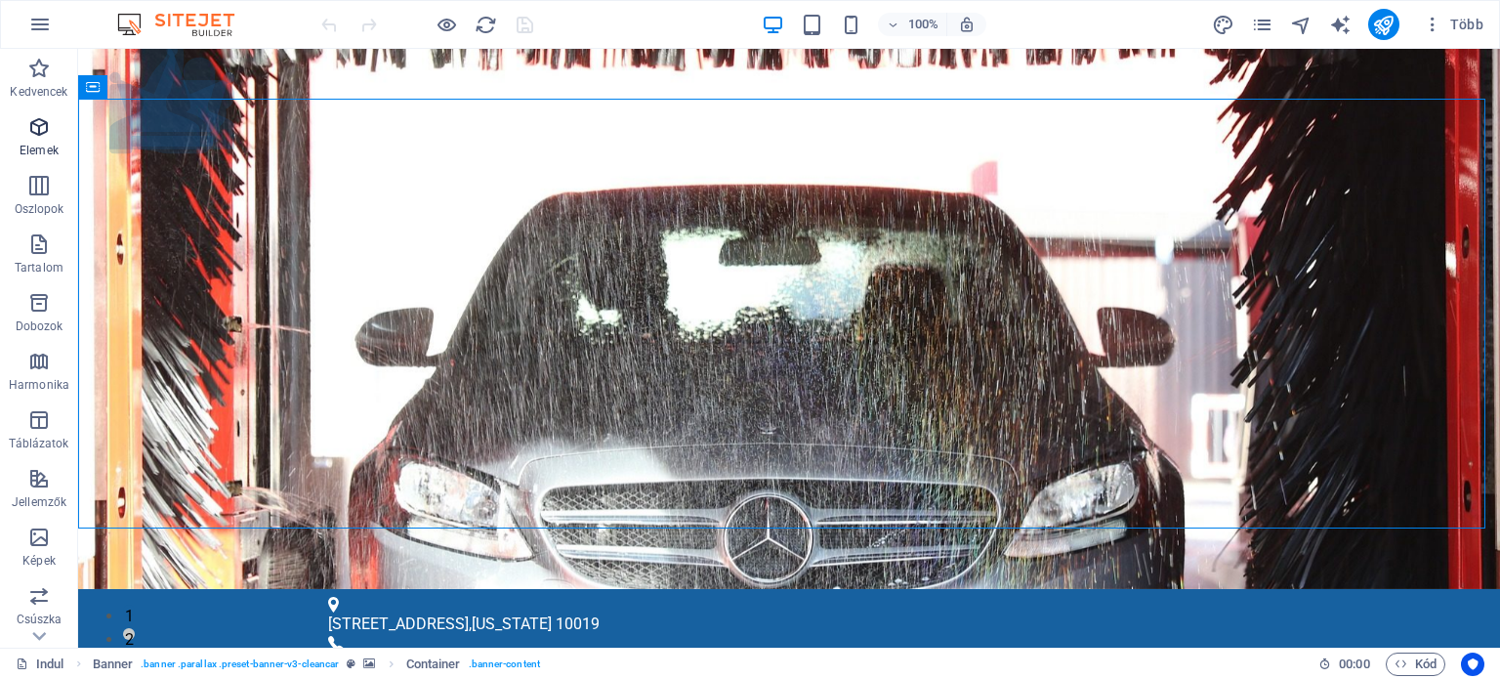
click at [39, 138] on icon "button" at bounding box center [38, 126] width 23 height 23
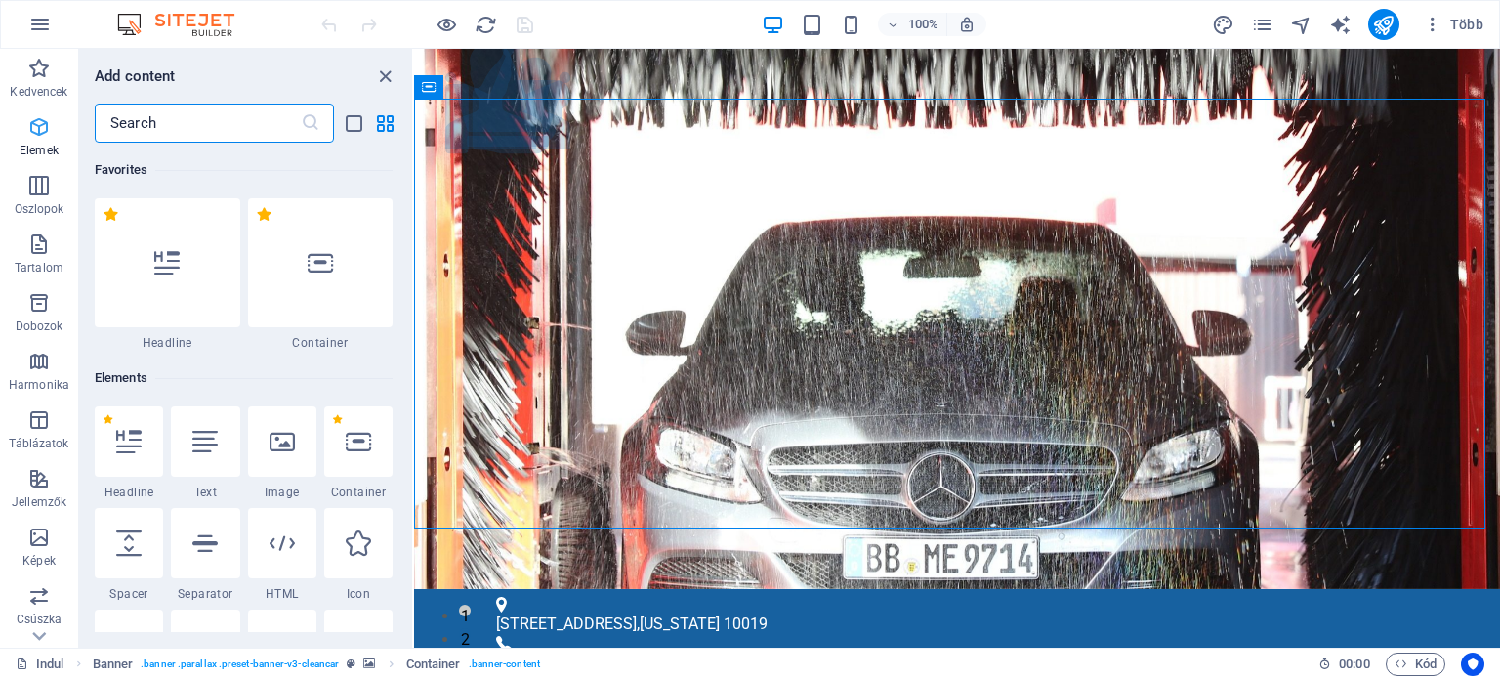
scroll to position [207, 0]
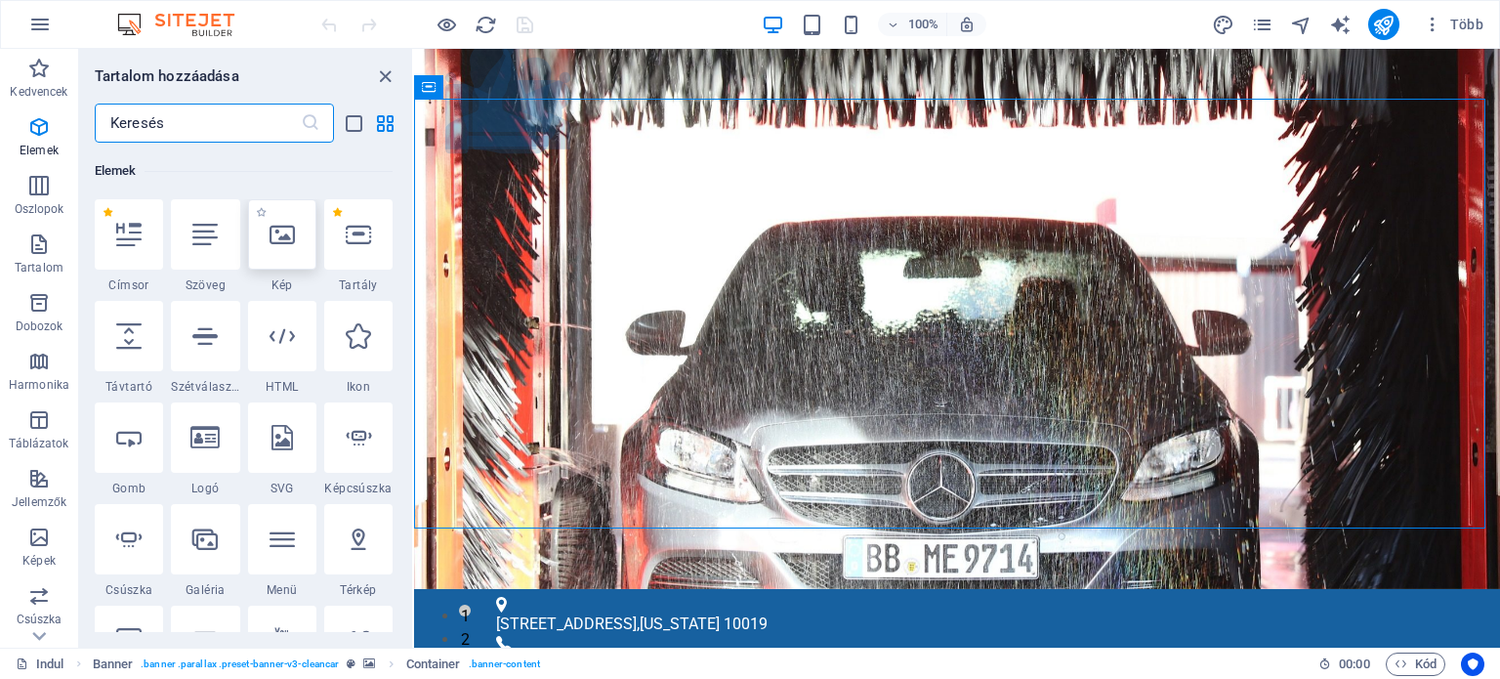
click at [273, 245] on icon at bounding box center [282, 234] width 25 height 25
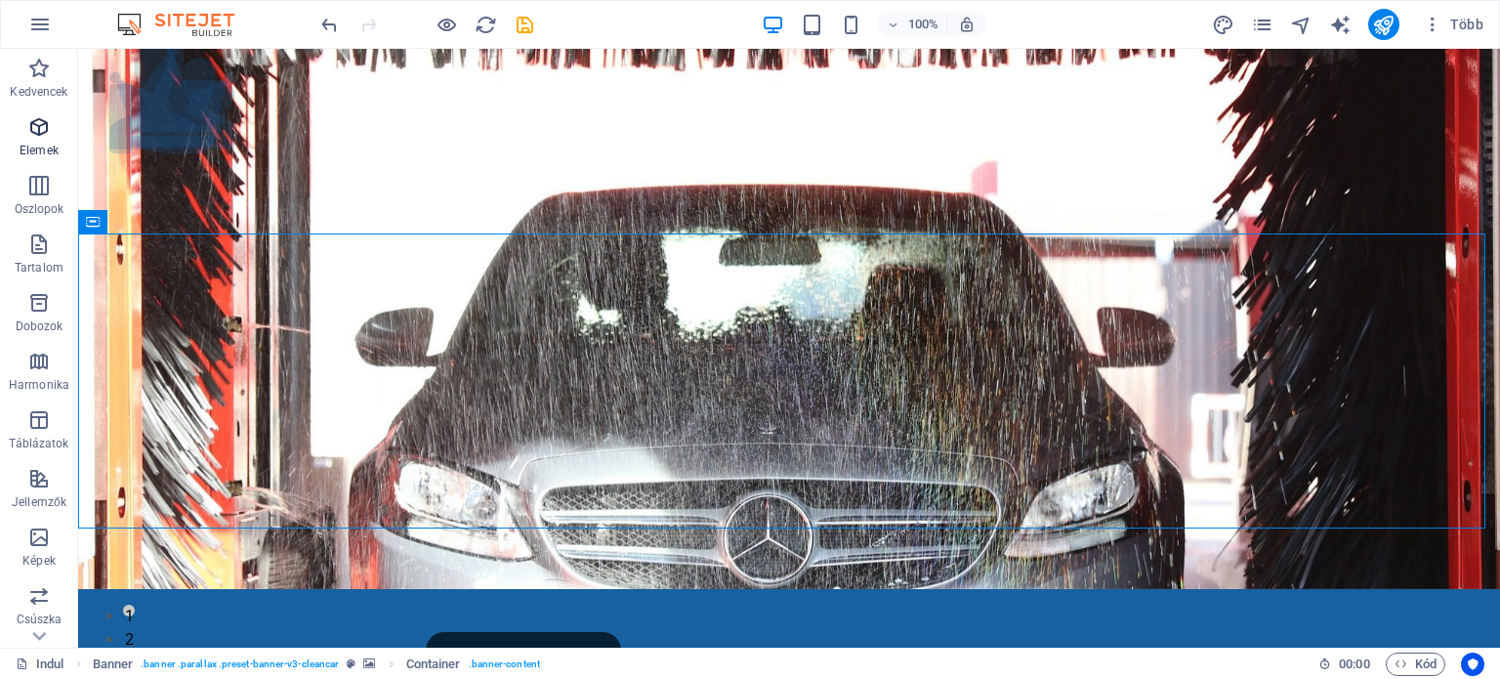
click at [35, 131] on icon "button" at bounding box center [38, 126] width 23 height 23
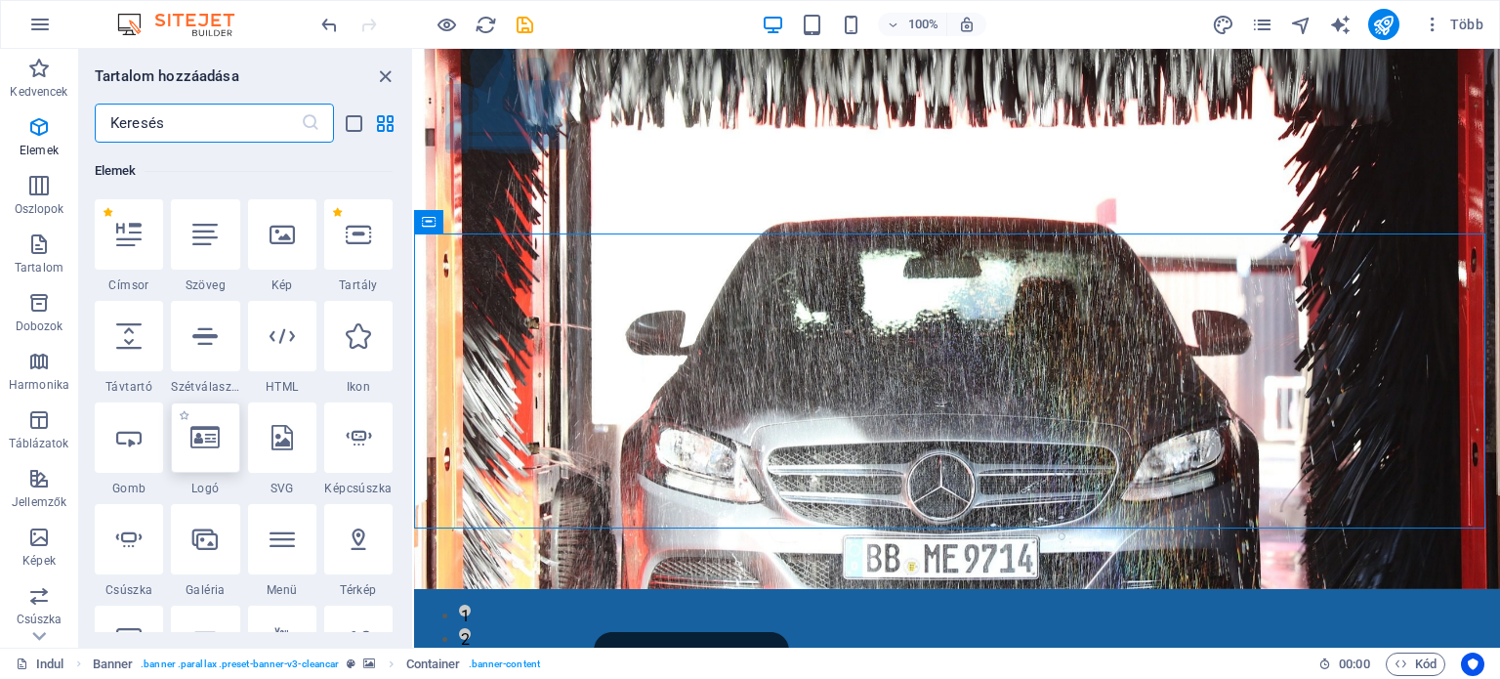
click at [195, 448] on icon at bounding box center [204, 437] width 29 height 25
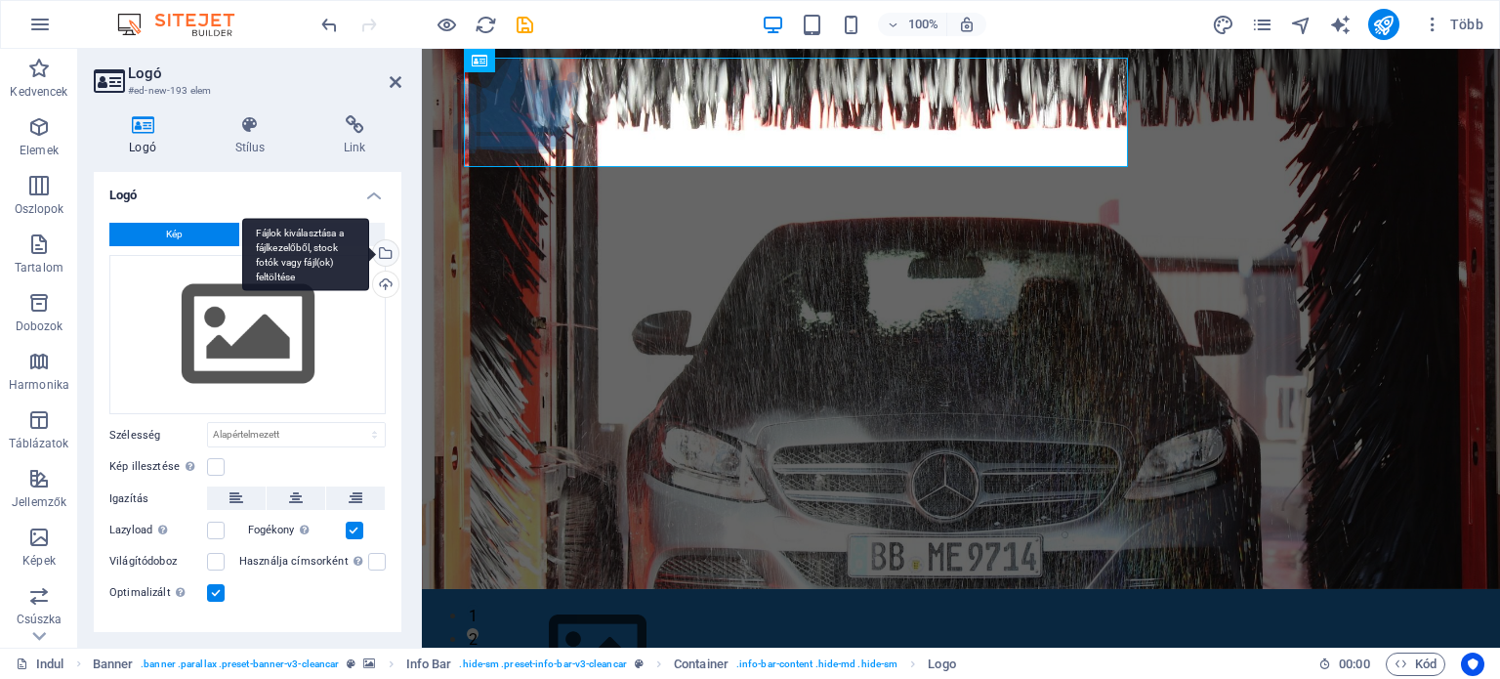
click at [369, 253] on div "Fájlok kiválasztása a fájlkezelőből, stock fotók vagy fájl(ok) feltöltése" at bounding box center [305, 254] width 127 height 73
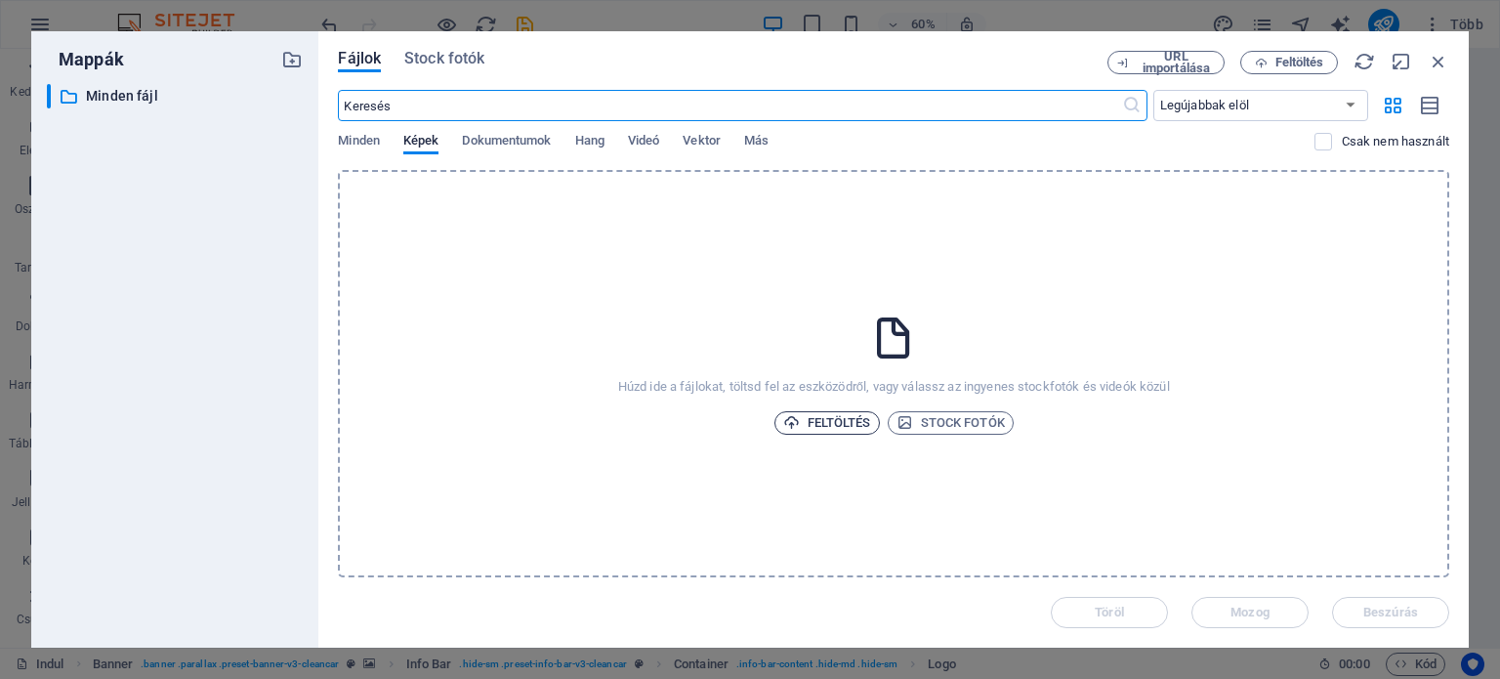
click at [831, 425] on font "Feltöltés" at bounding box center [839, 422] width 63 height 15
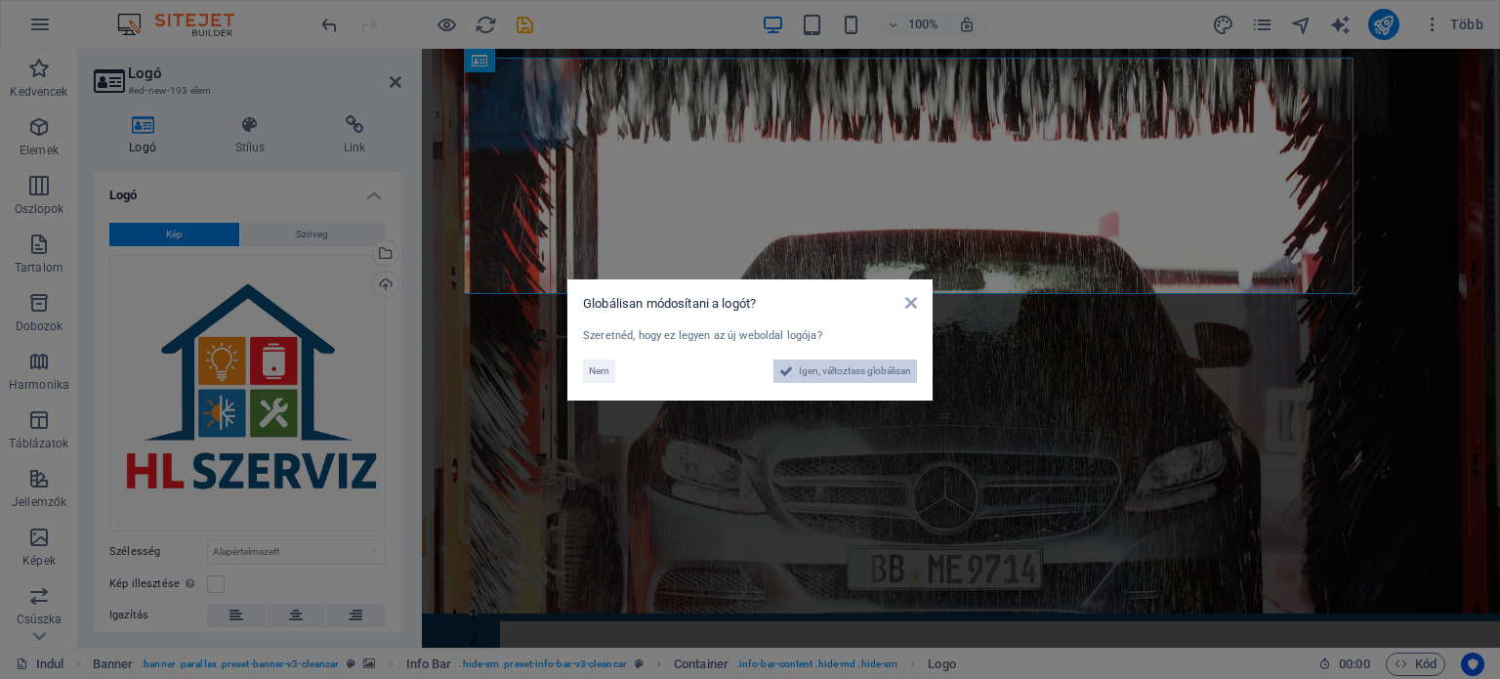
click at [862, 366] on font "Igen, változtass globálisan" at bounding box center [855, 370] width 112 height 11
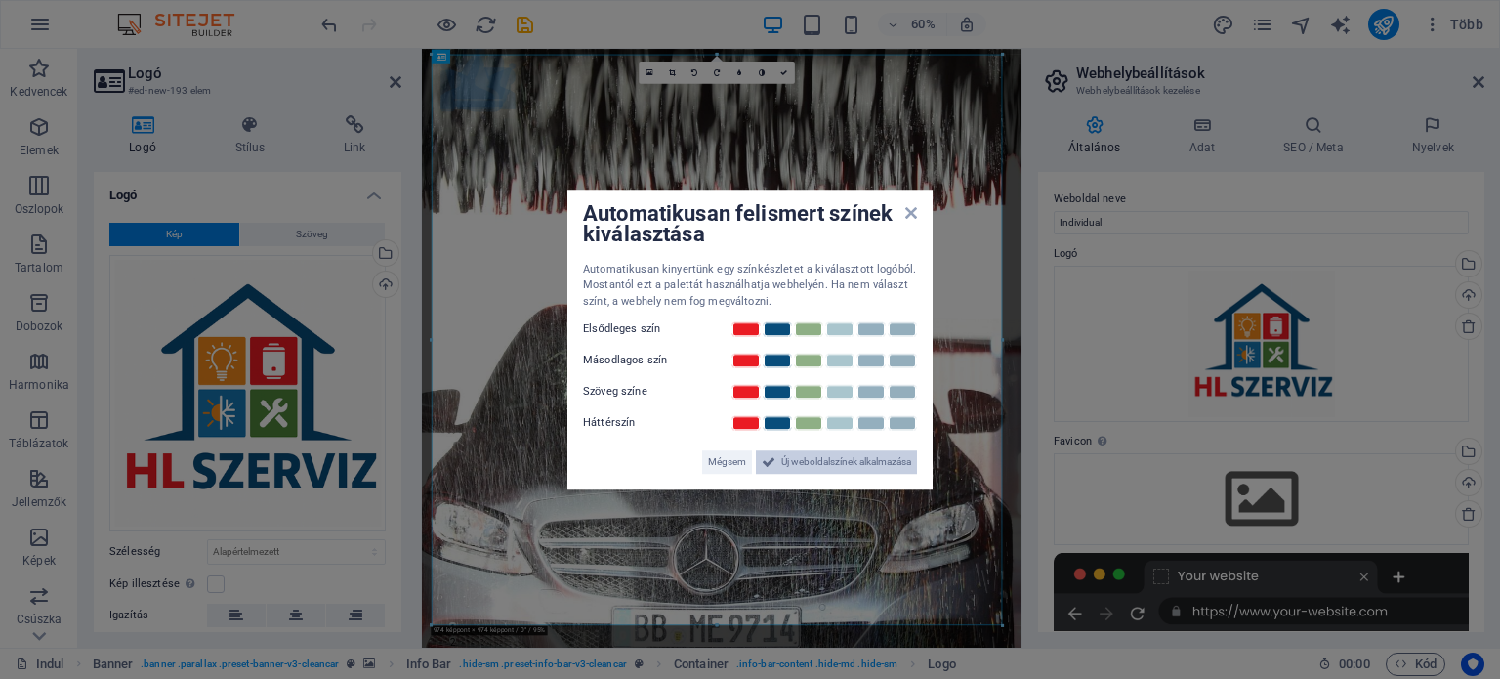
click at [837, 458] on font "Új weboldalszínek alkalmazása" at bounding box center [846, 461] width 130 height 11
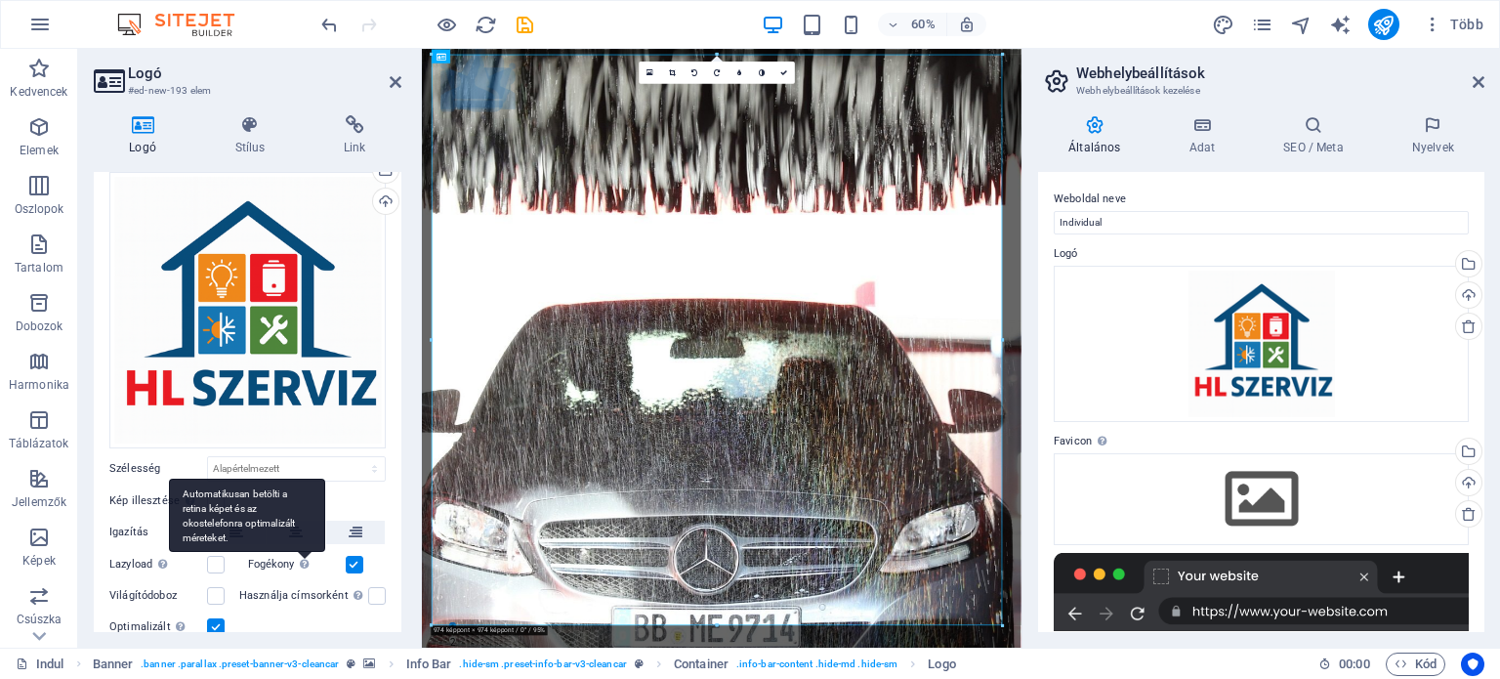
scroll to position [0, 0]
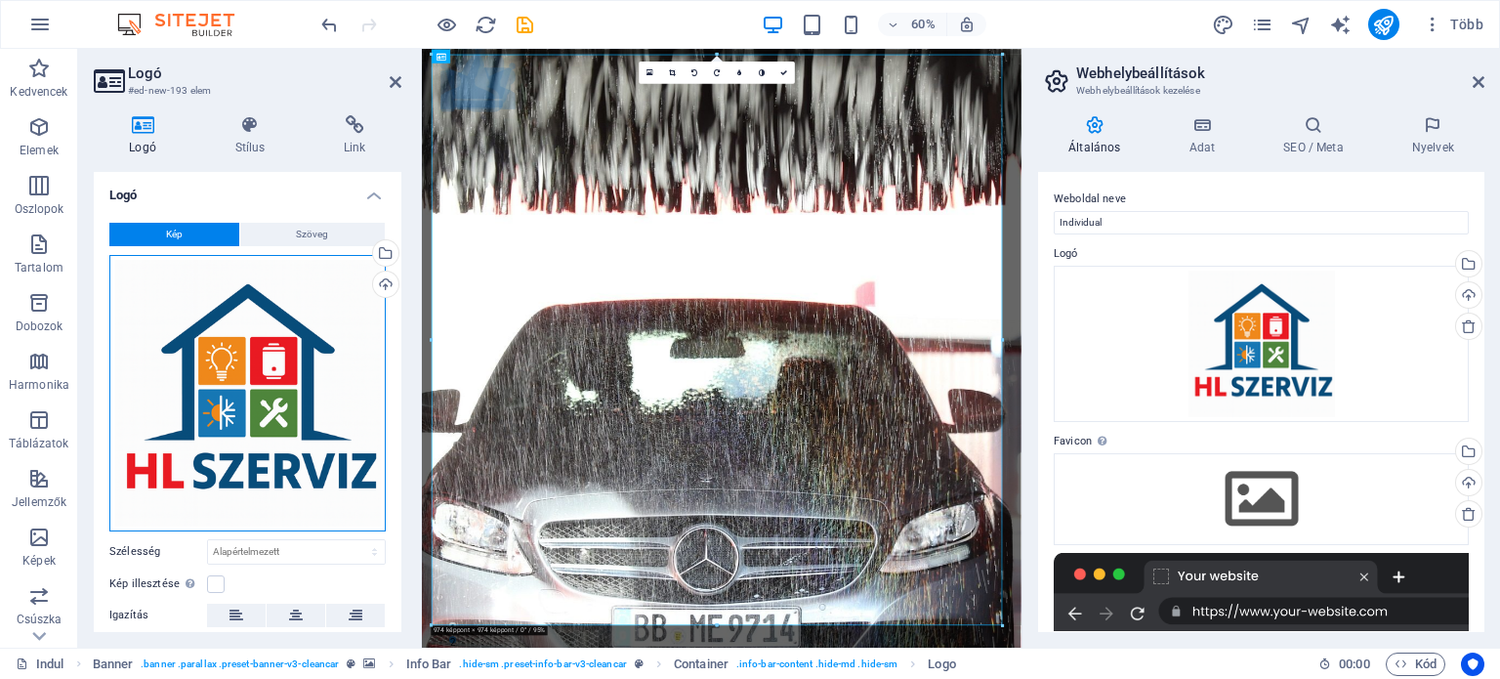
click at [281, 419] on div "Húzzon ide fájlokat, kattintson a fájlok kiválasztásához, vagy válasszon fájlok…" at bounding box center [247, 393] width 276 height 276
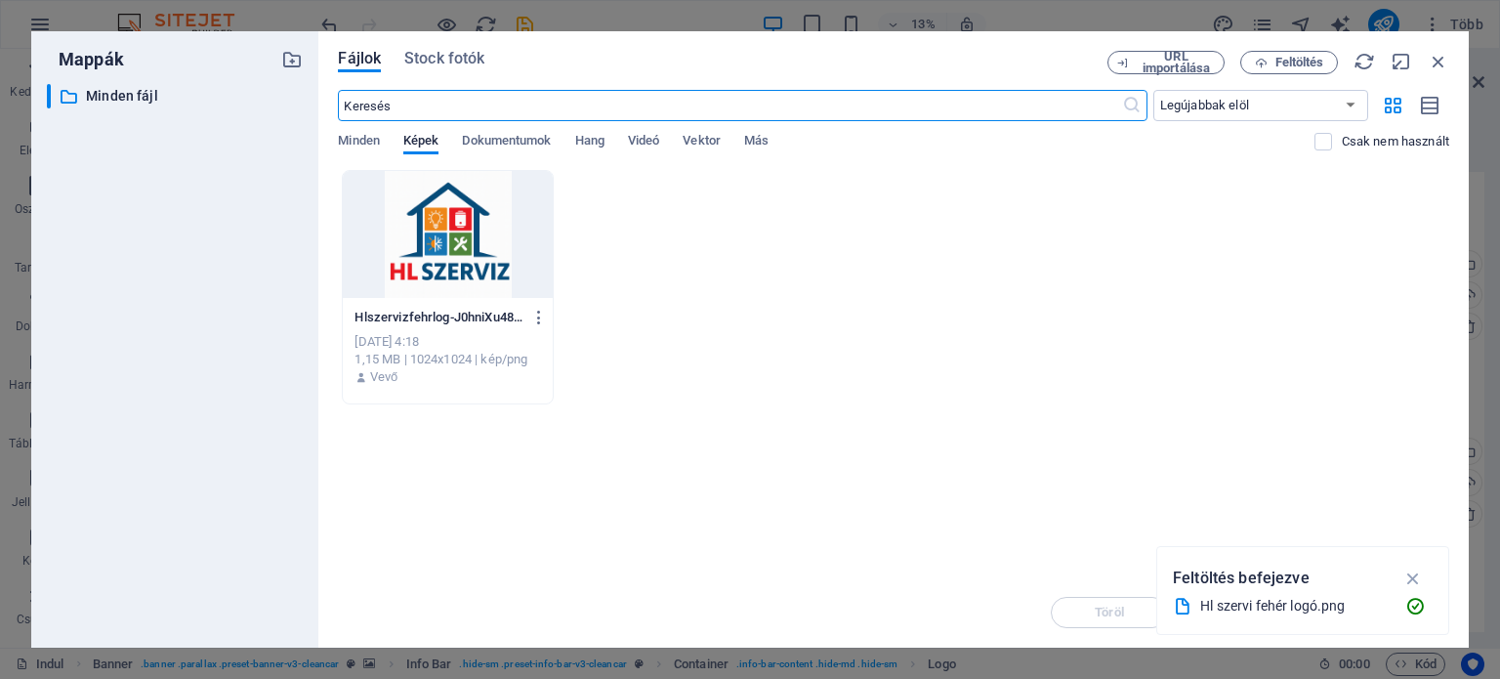
click at [412, 242] on div at bounding box center [447, 234] width 209 height 127
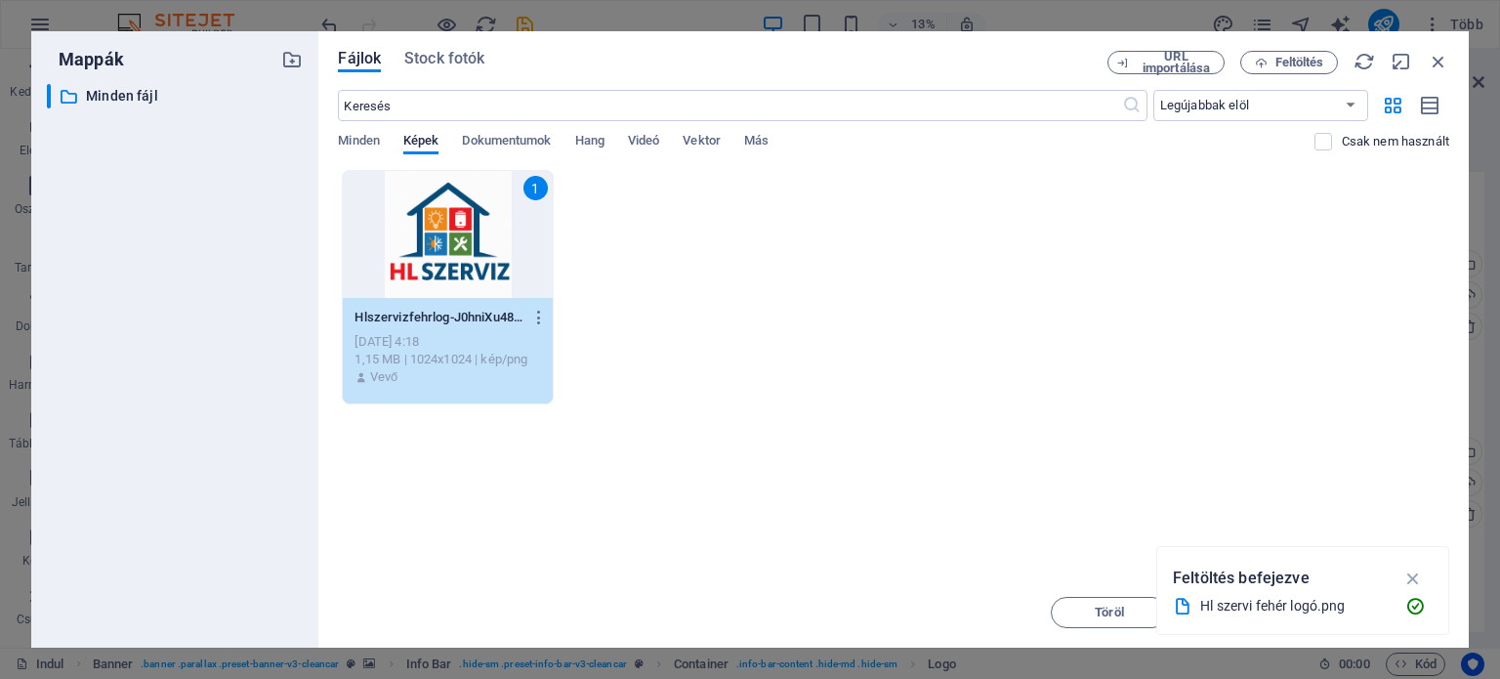
click at [417, 241] on div "1" at bounding box center [447, 234] width 209 height 127
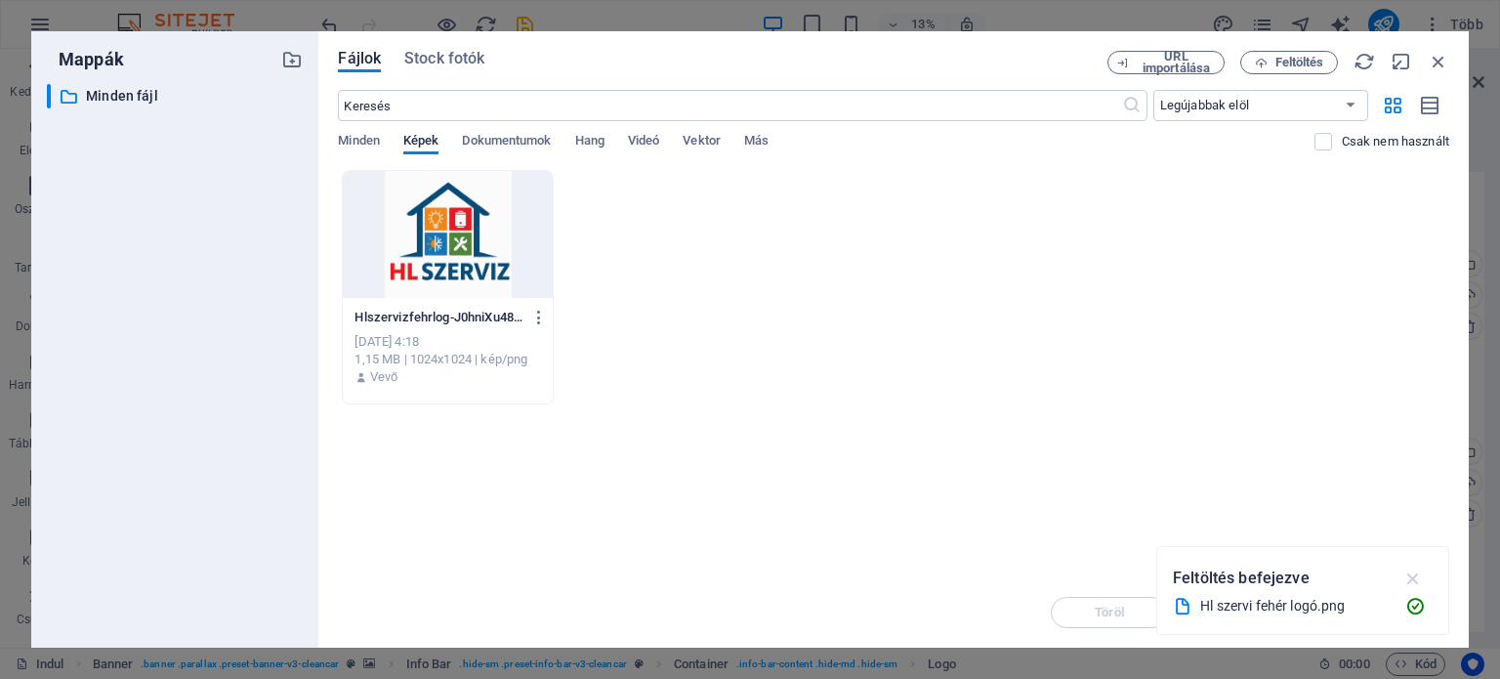
click at [1415, 576] on icon "button" at bounding box center [1414, 578] width 22 height 21
drag, startPoint x: 1322, startPoint y: 355, endPoint x: 1256, endPoint y: 316, distance: 76.2
click at [1322, 354] on div "Hlszervizfehrlog-J0hniXu48RSTtVWwhVOnmg.png Hlszervizfehrlog-J0hniXu48RSTtVWwhV…" at bounding box center [894, 287] width 1112 height 234
click at [1293, 58] on font "Feltöltés" at bounding box center [1300, 62] width 49 height 15
drag, startPoint x: 1360, startPoint y: 610, endPoint x: 1253, endPoint y: 622, distance: 107.1
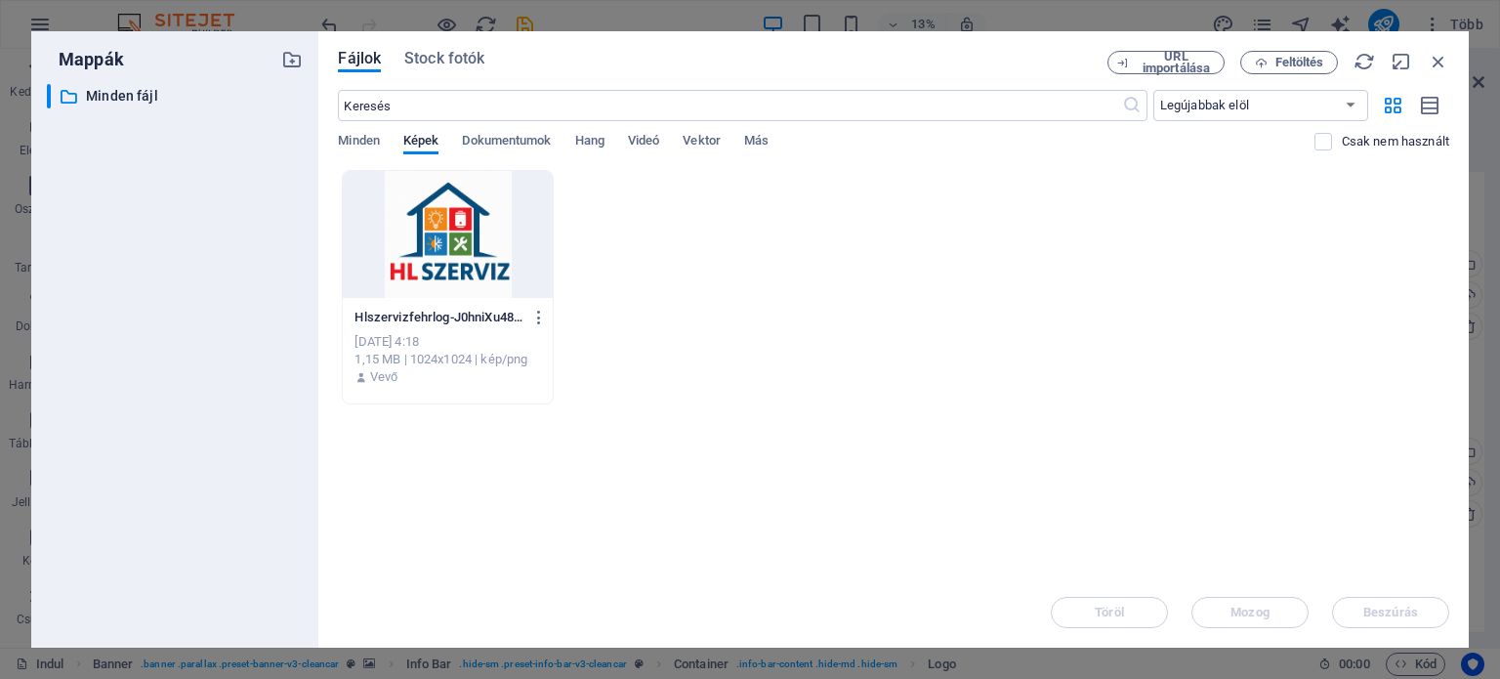
click at [1344, 610] on div "Töröl Mozog Beszúrás" at bounding box center [894, 602] width 1112 height 51
drag, startPoint x: 1150, startPoint y: 615, endPoint x: 1103, endPoint y: 610, distance: 47.1
click at [1142, 614] on div "Töröl Mozog Beszúrás" at bounding box center [894, 602] width 1112 height 51
drag, startPoint x: 1093, startPoint y: 610, endPoint x: 920, endPoint y: 544, distance: 184.9
click at [1082, 607] on div "Töröl Mozog Beszúrás" at bounding box center [894, 602] width 1112 height 51
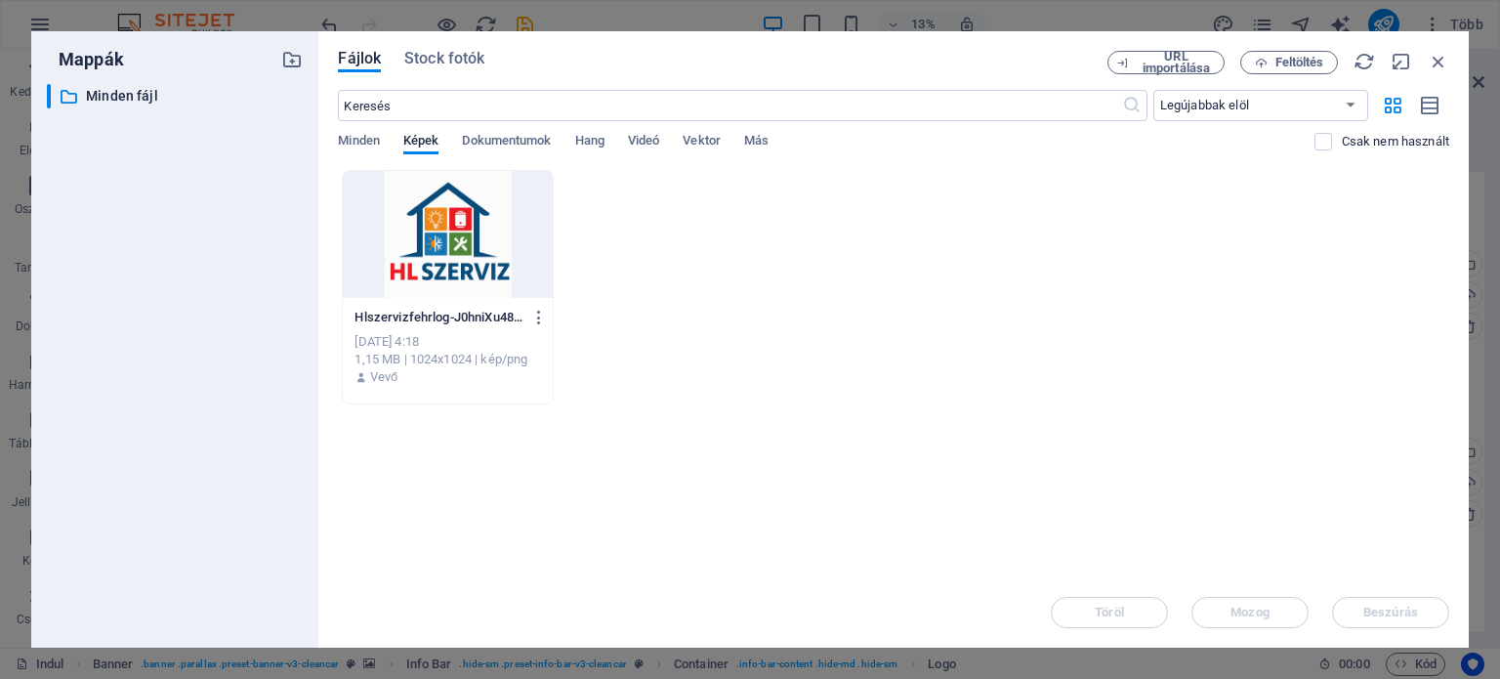
click at [715, 427] on div "Húzd ide a fájlokat az azonnali feltöltéshez Hlszervizfehrlog-J0hniXu48RSTtVWwh…" at bounding box center [894, 373] width 1112 height 407
click at [1433, 58] on icon "button" at bounding box center [1438, 61] width 21 height 21
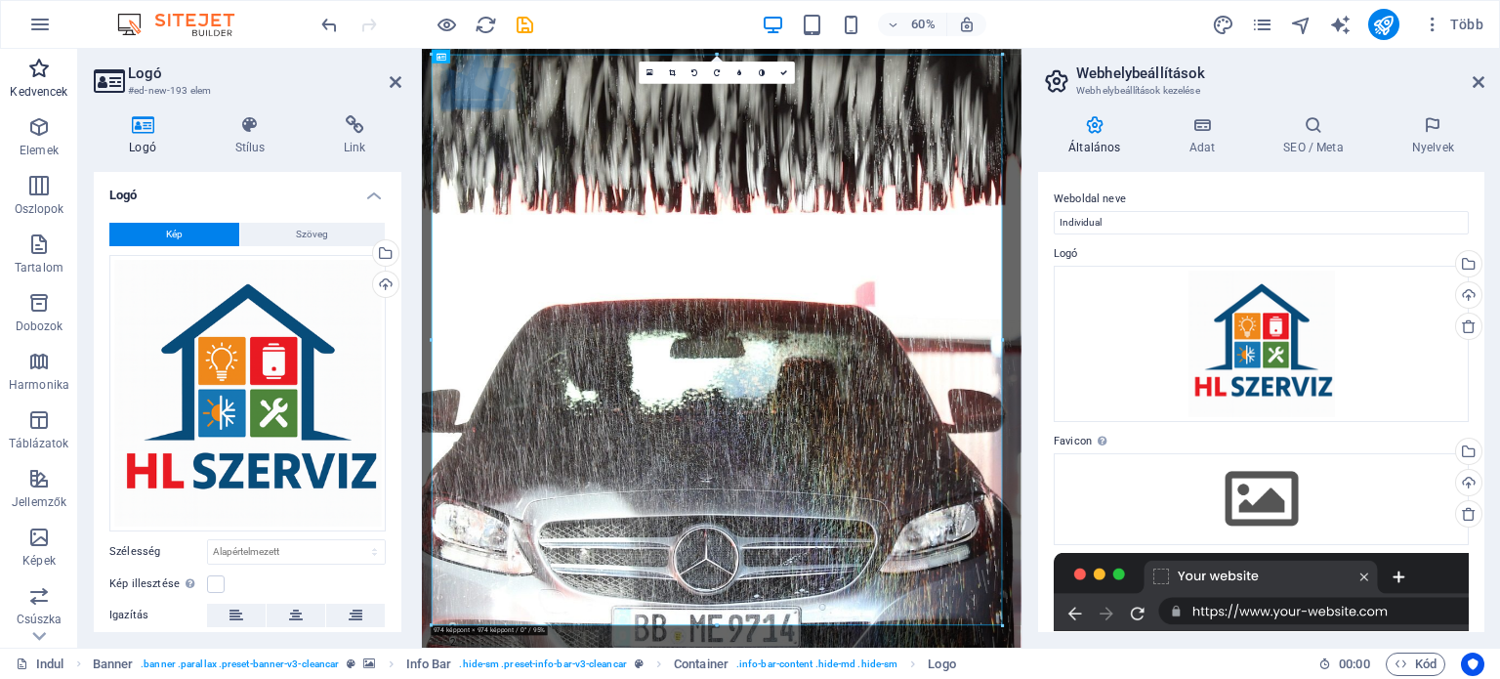
click at [38, 73] on icon "button" at bounding box center [38, 68] width 23 height 23
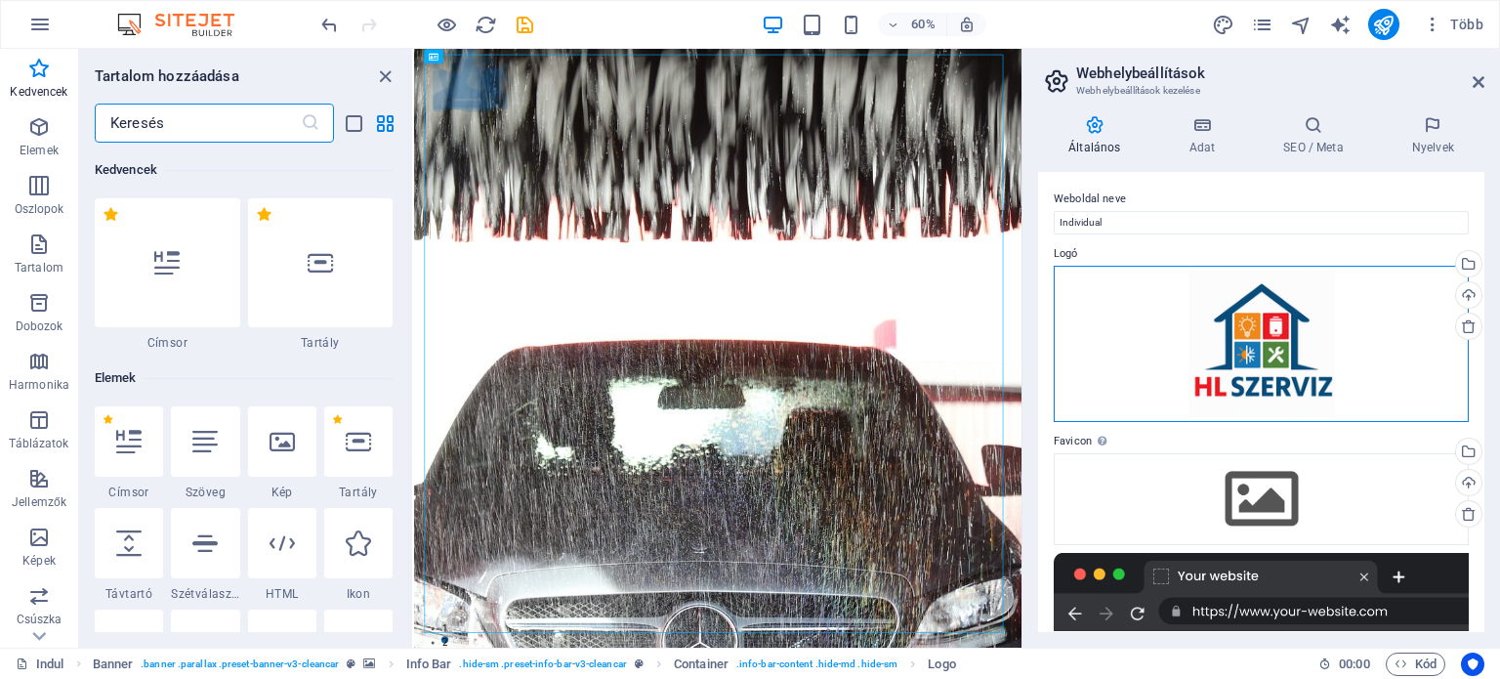
drag, startPoint x: 1141, startPoint y: 343, endPoint x: 1277, endPoint y: 347, distance: 135.8
click at [1141, 343] on div "Húzzon ide fájlokat, kattintson a fájlok kiválasztásához, vagy válasszon fájlok…" at bounding box center [1261, 344] width 415 height 156
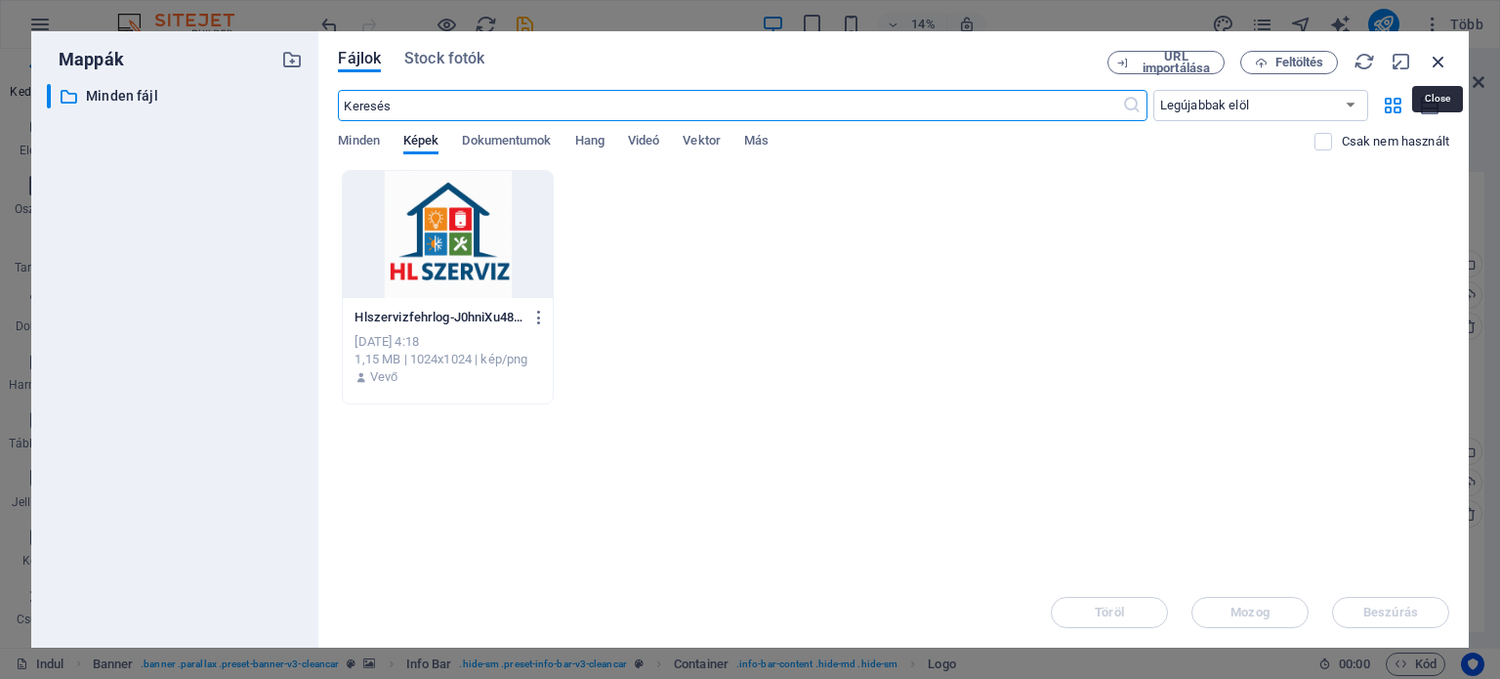
click at [1438, 57] on icon "button" at bounding box center [1438, 61] width 21 height 21
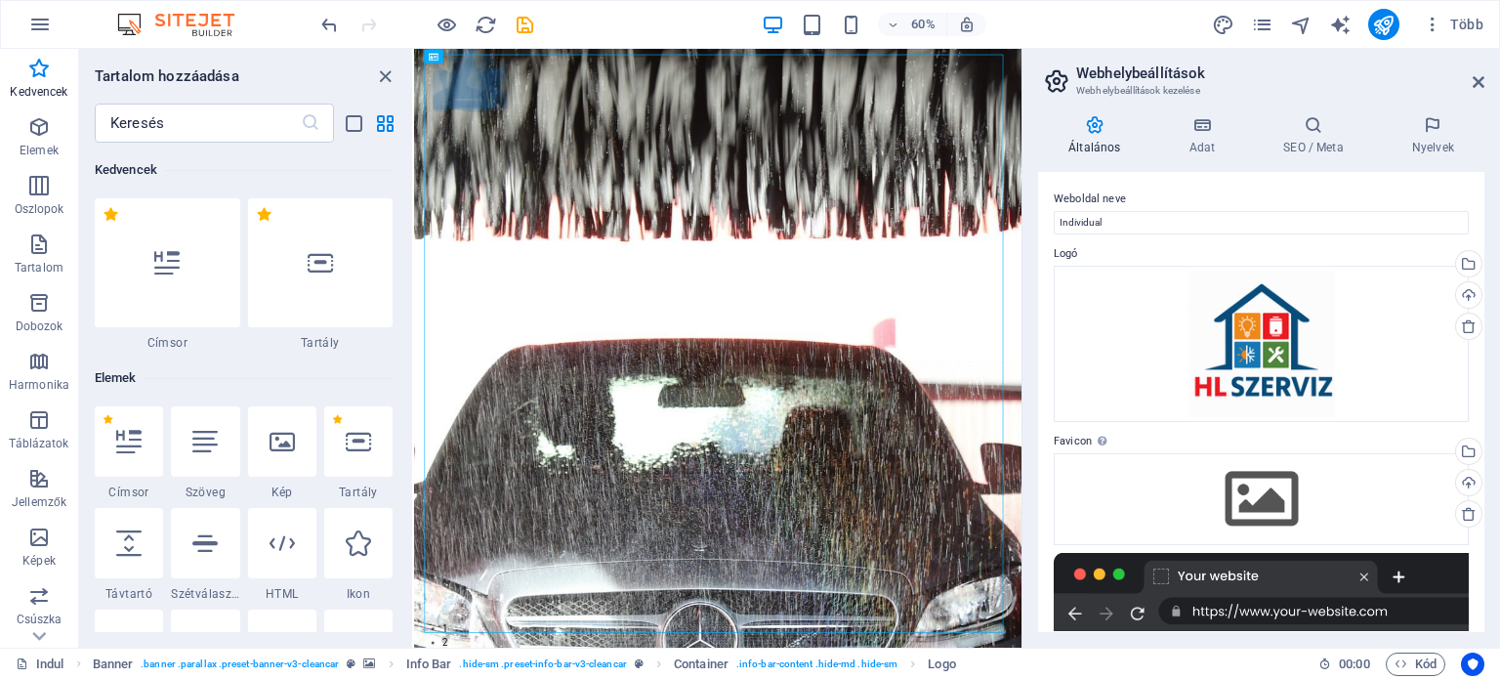
click at [1117, 76] on font "Webhelybeállítások" at bounding box center [1141, 73] width 130 height 18
click at [225, 76] on font "Tartalom hozzáadása" at bounding box center [167, 76] width 145 height 18
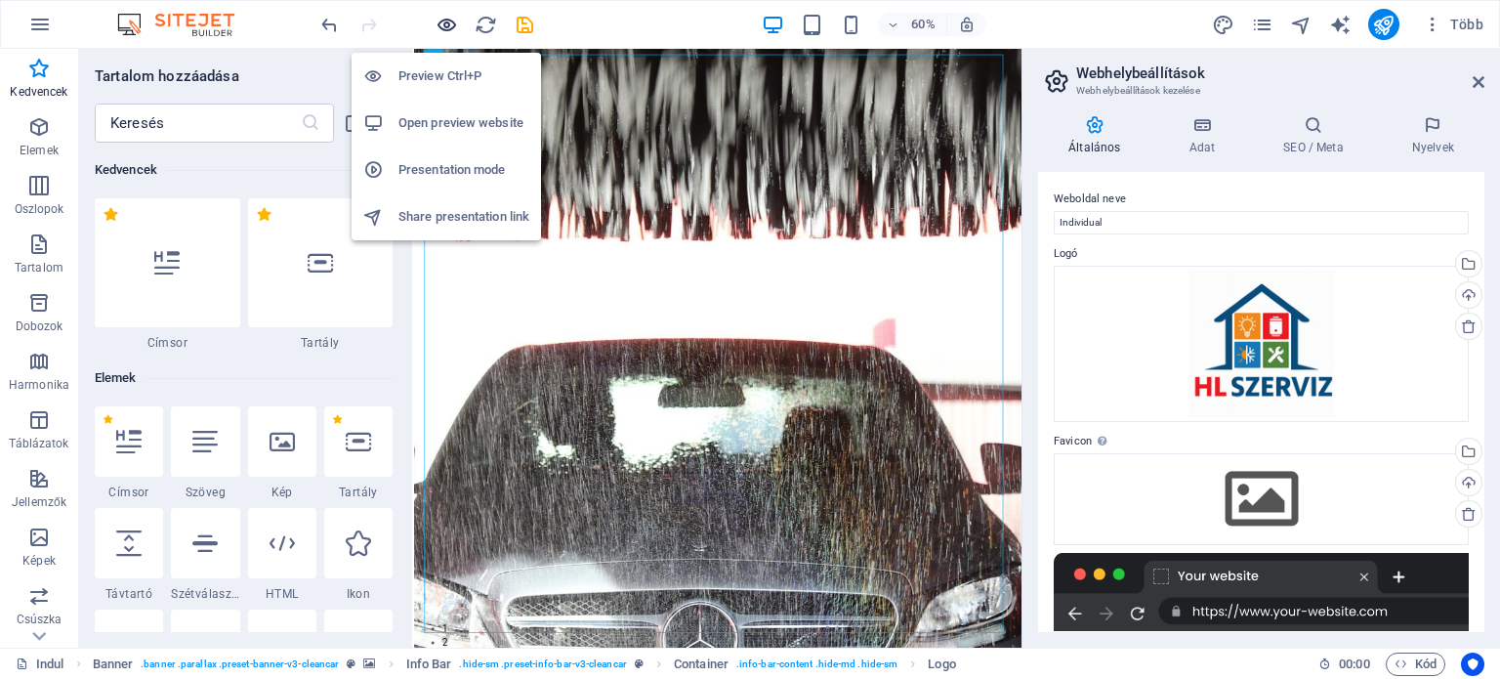
click at [442, 23] on icon "button" at bounding box center [447, 25] width 22 height 22
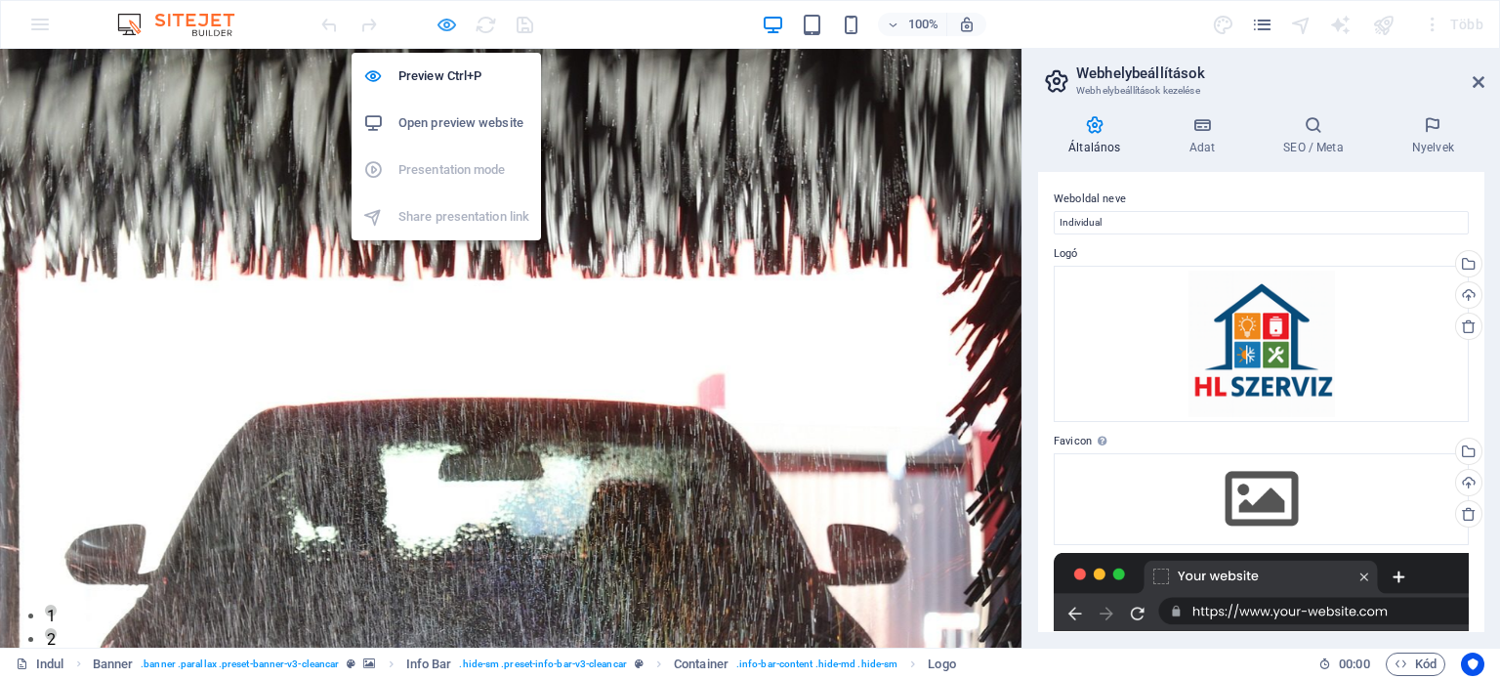
click at [446, 22] on icon "button" at bounding box center [447, 25] width 22 height 22
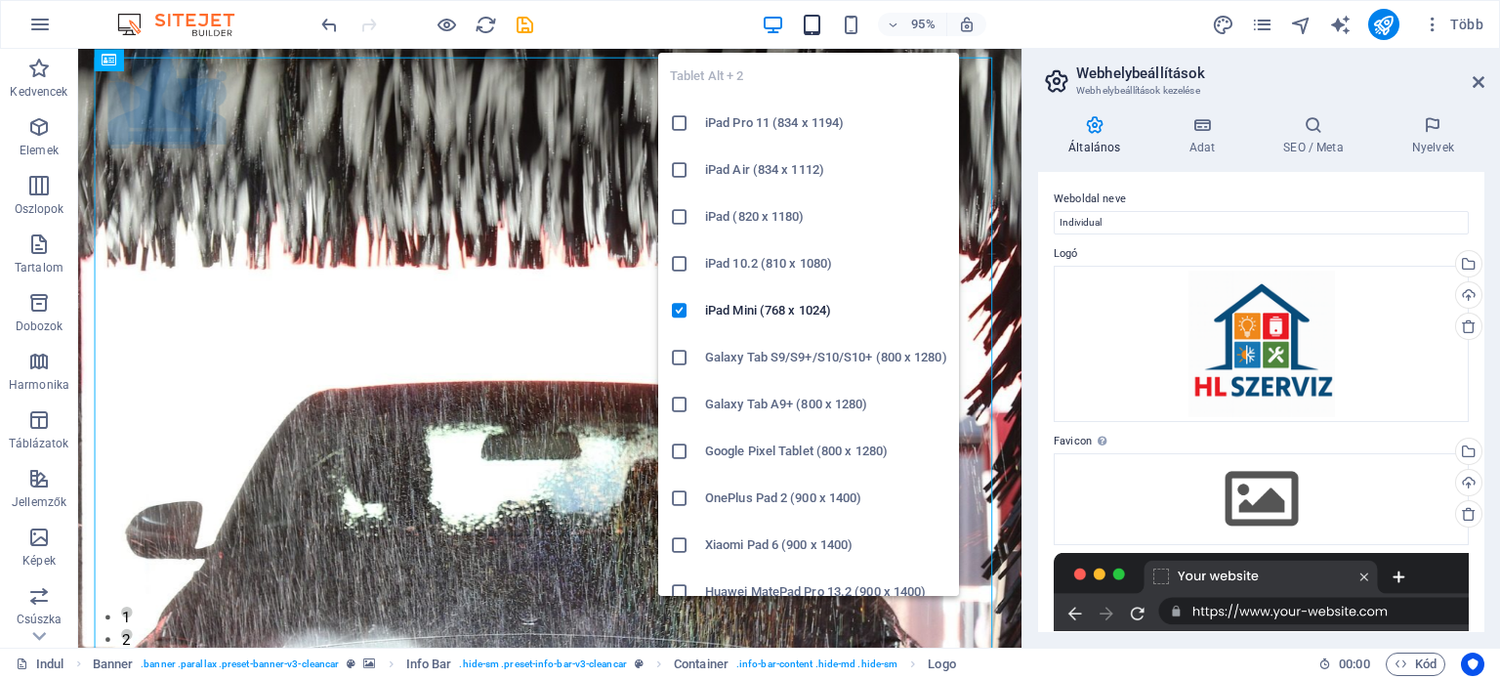
click at [809, 19] on icon "button" at bounding box center [812, 25] width 22 height 22
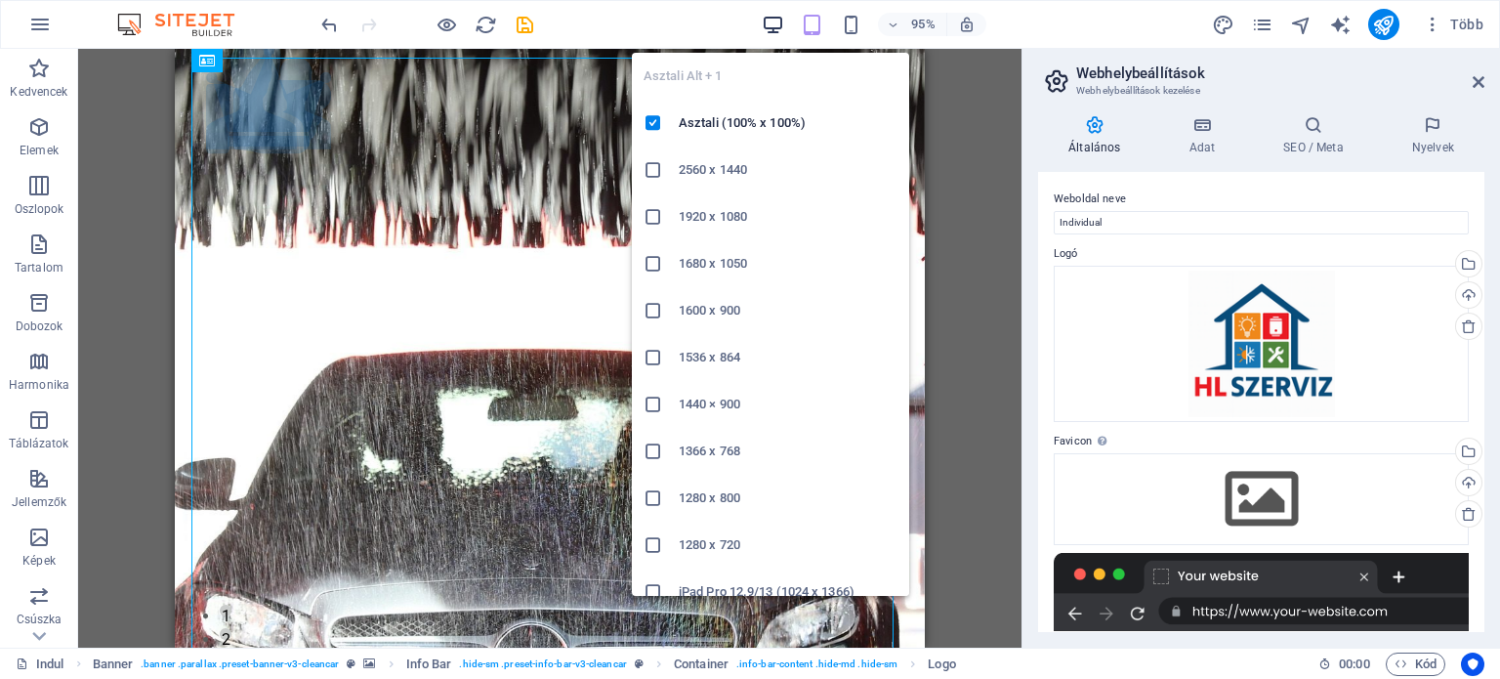
click at [771, 20] on icon "button" at bounding box center [773, 25] width 22 height 22
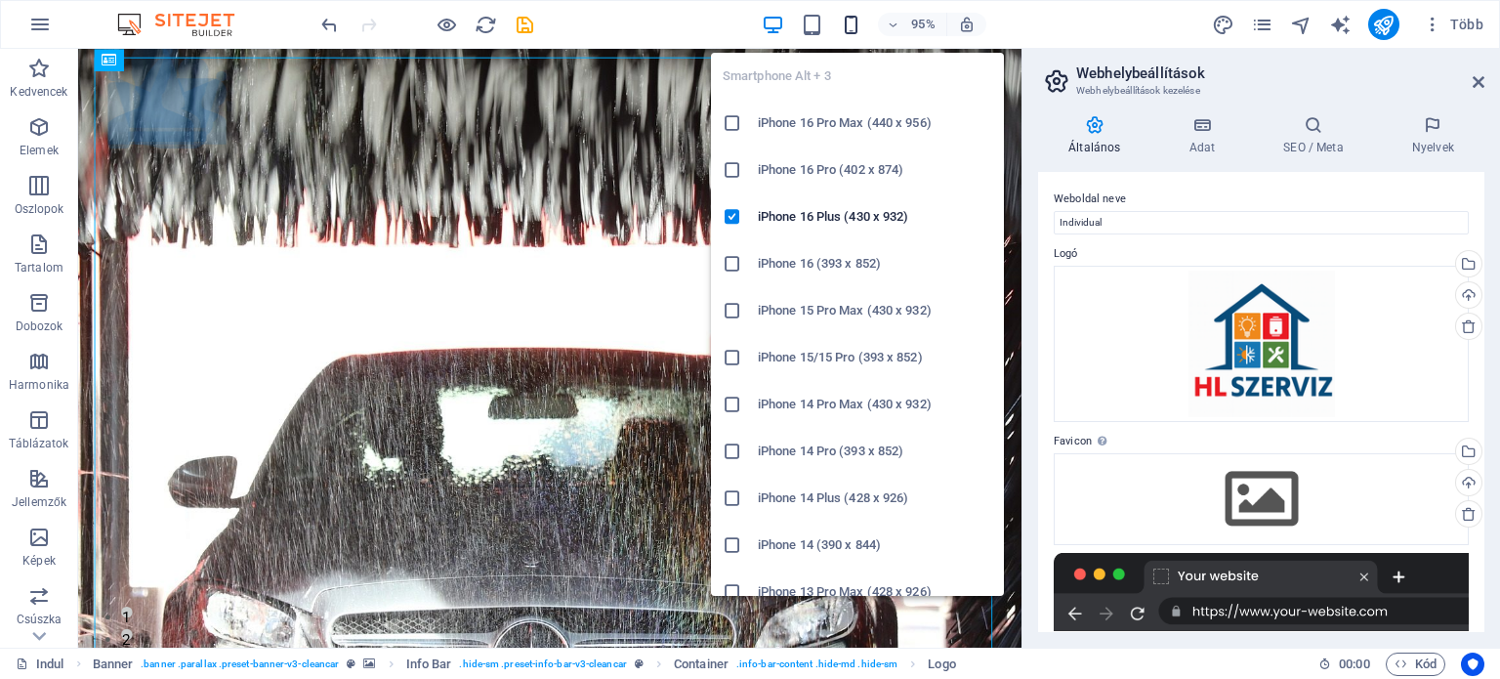
click at [845, 23] on icon "button" at bounding box center [851, 25] width 22 height 22
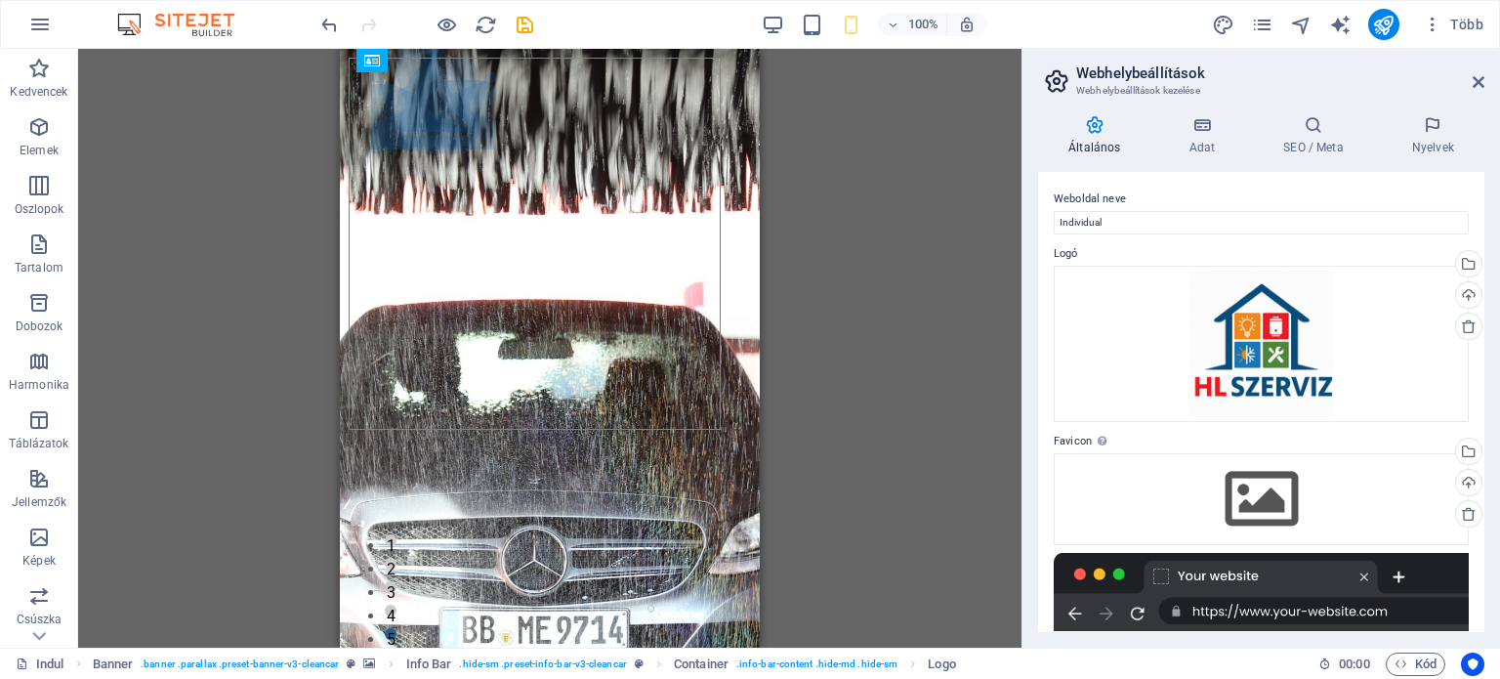
click at [706, 30] on div "100% Több" at bounding box center [904, 24] width 1174 height 31
